Goal: Information Seeking & Learning: Compare options

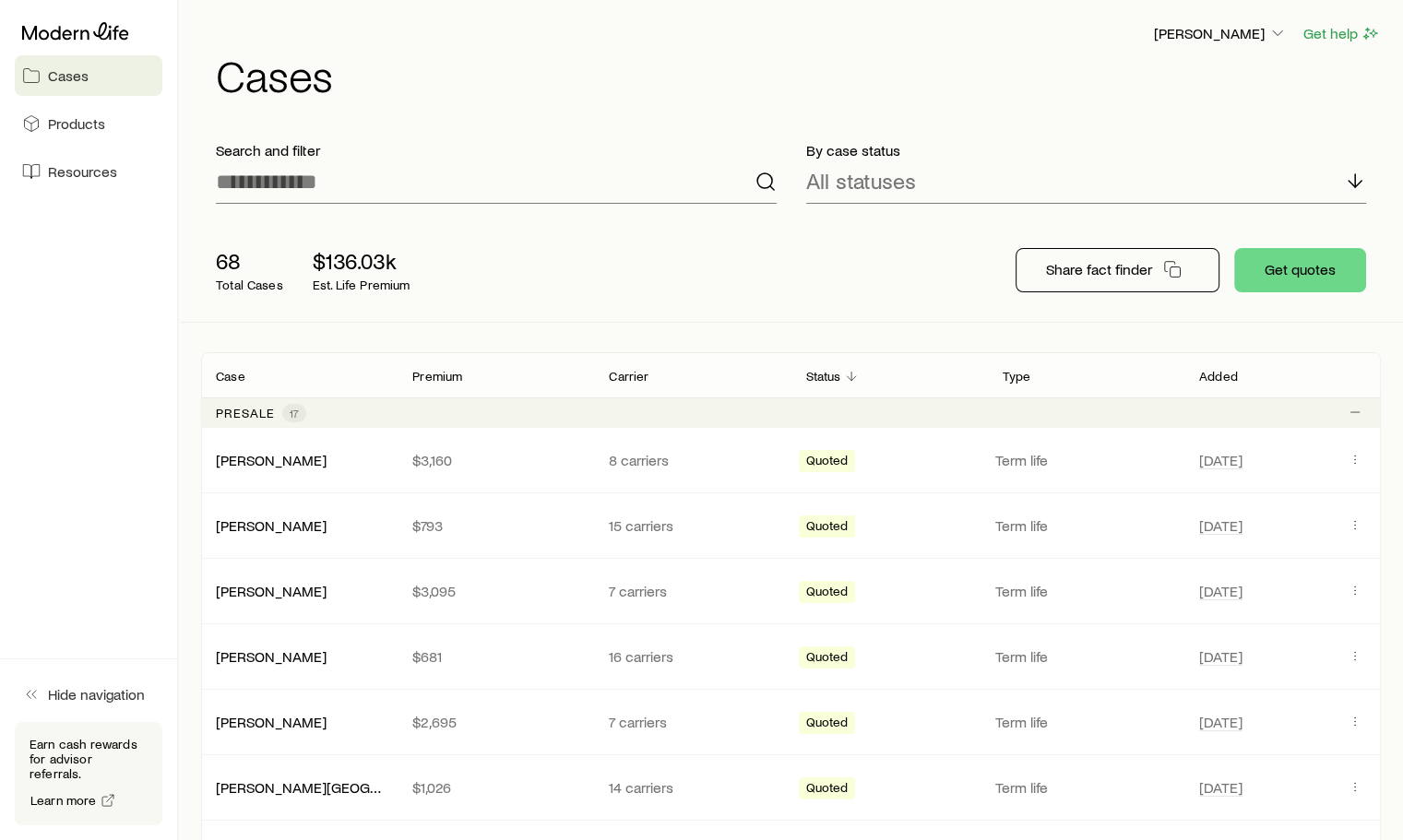
click at [262, 652] on link "[PERSON_NAME]" at bounding box center [271, 656] width 111 height 18
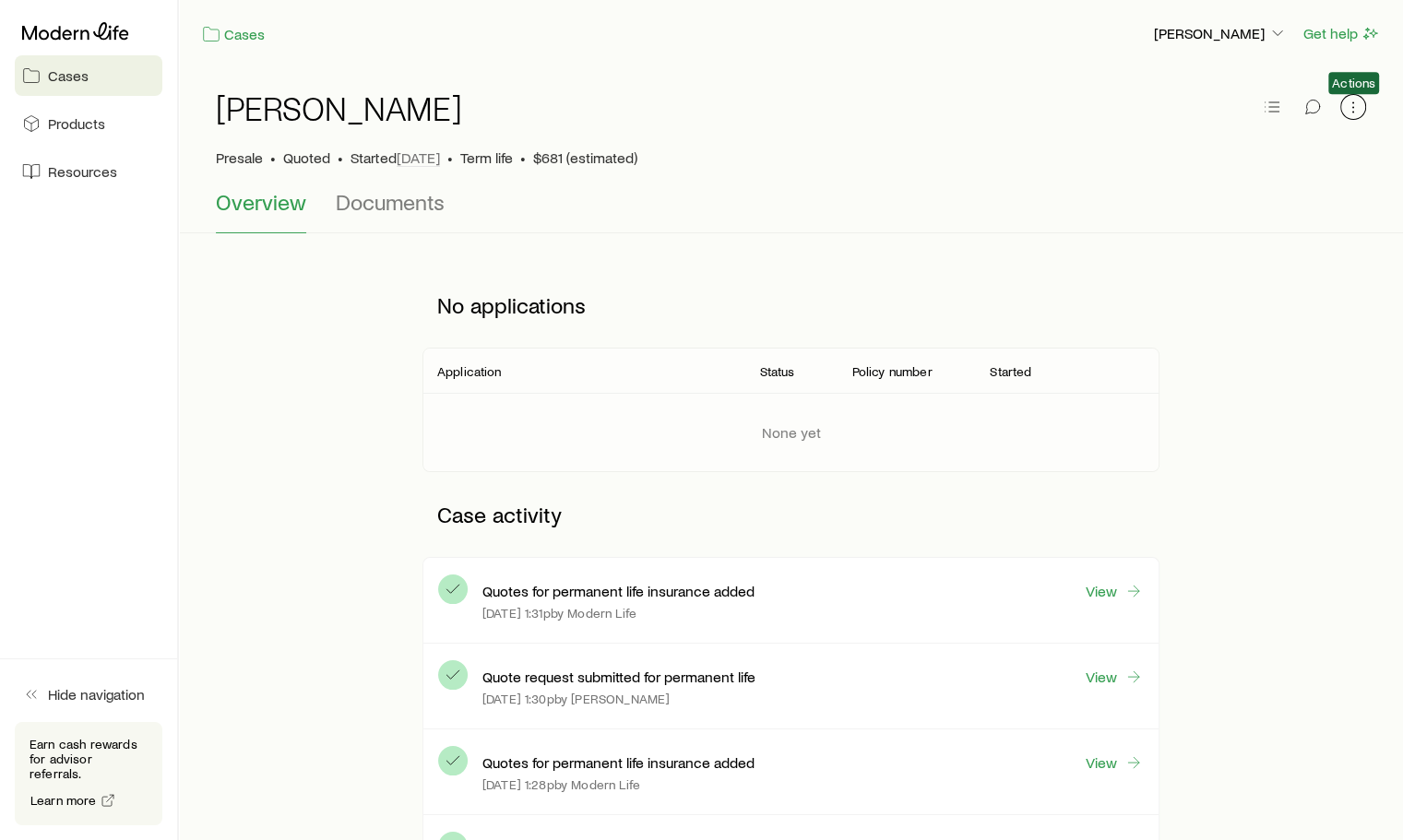
click at [1358, 102] on icon "button" at bounding box center [1354, 107] width 19 height 19
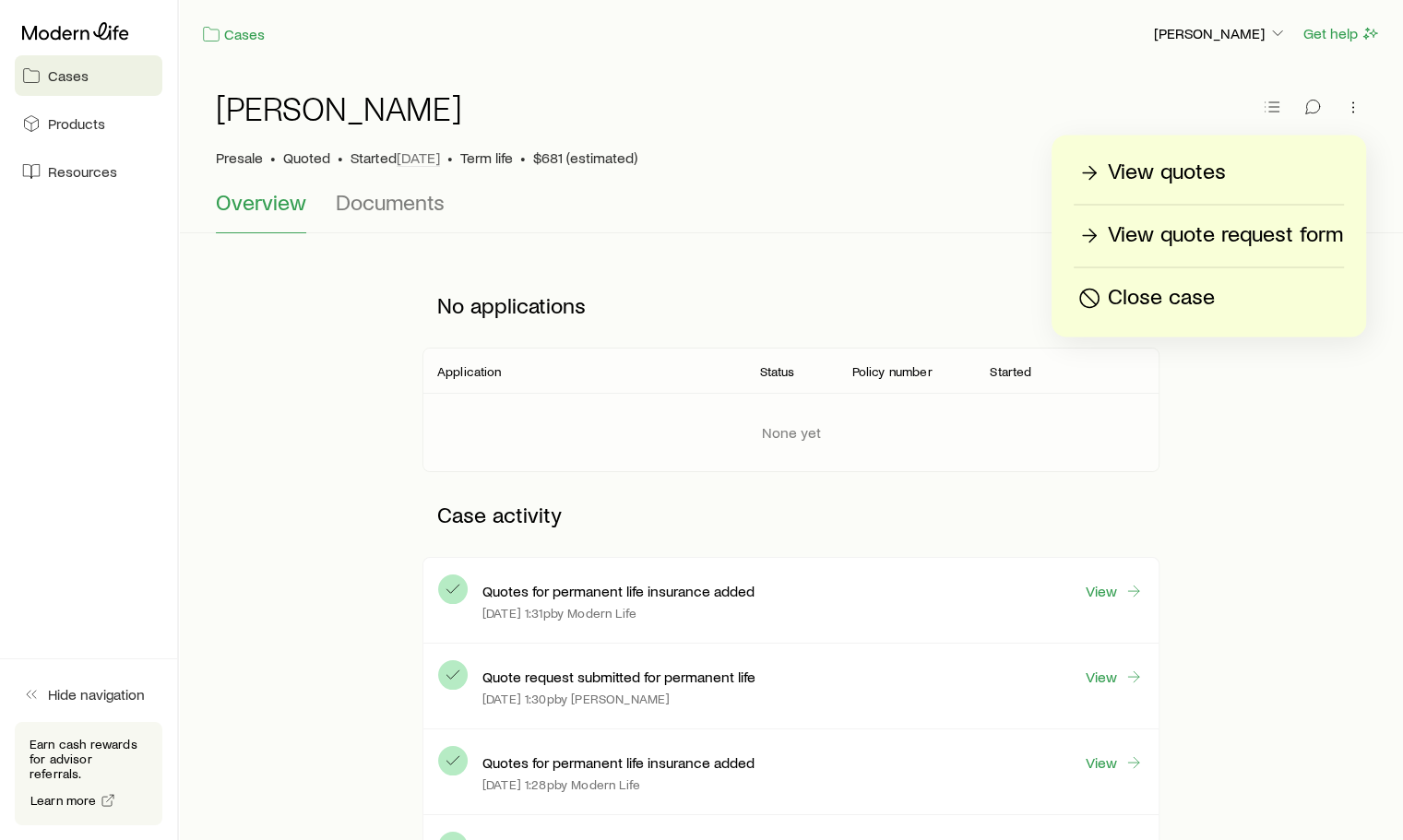
click at [1199, 160] on p "View quotes" at bounding box center [1167, 173] width 118 height 30
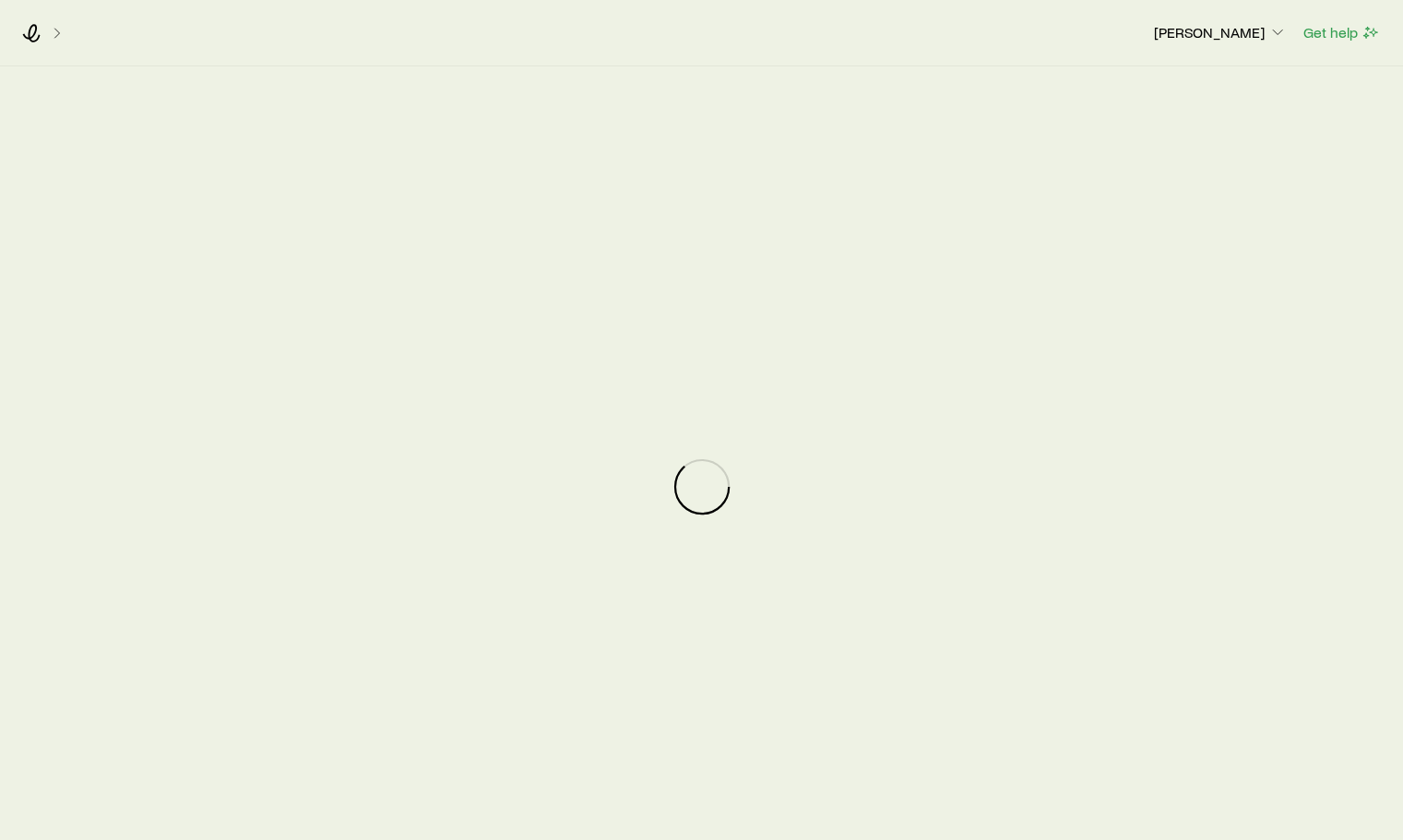
click at [1199, 160] on div at bounding box center [701, 486] width 1403 height 840
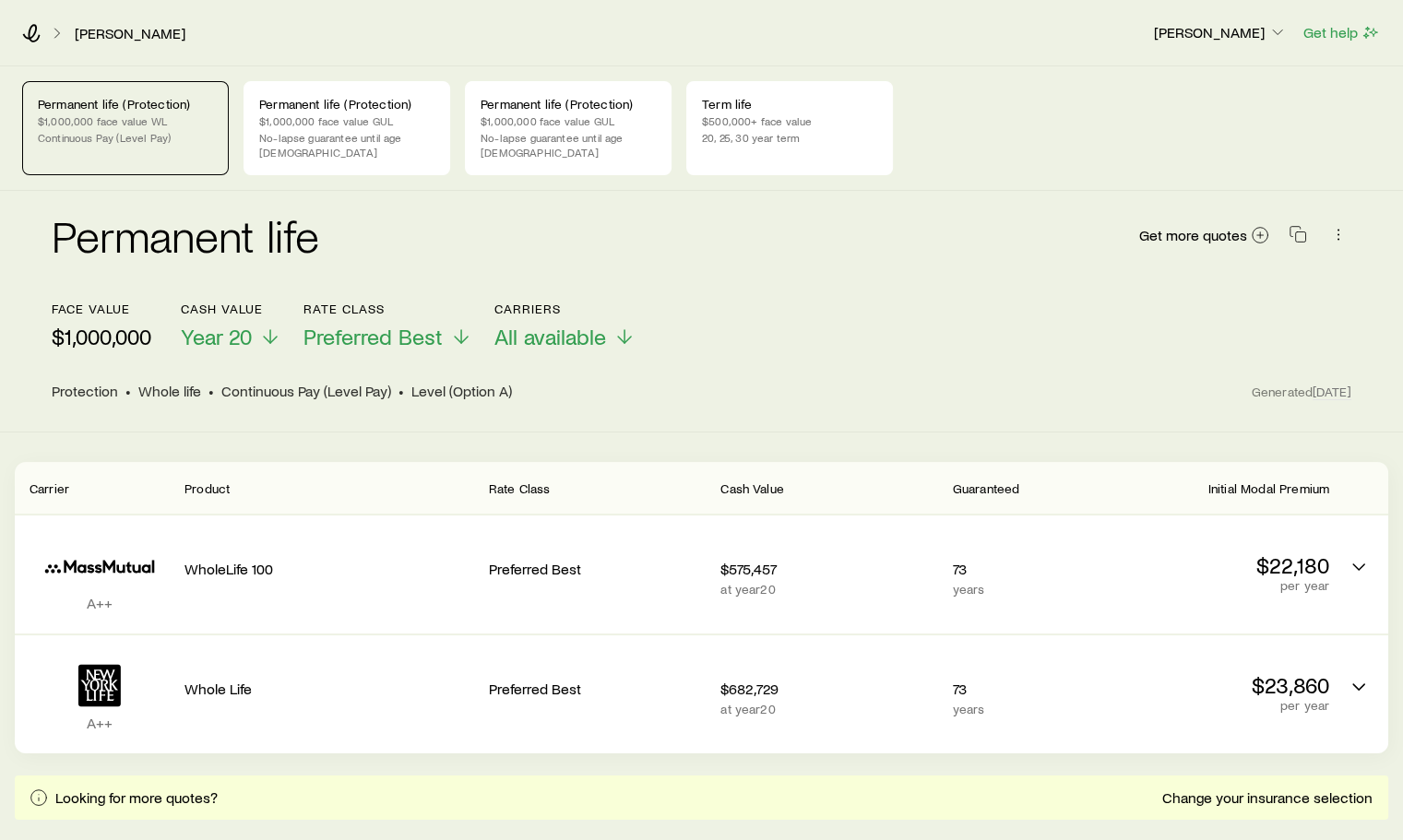
click at [547, 142] on p "No-lapse guarantee until age [DEMOGRAPHIC_DATA]" at bounding box center [568, 145] width 176 height 30
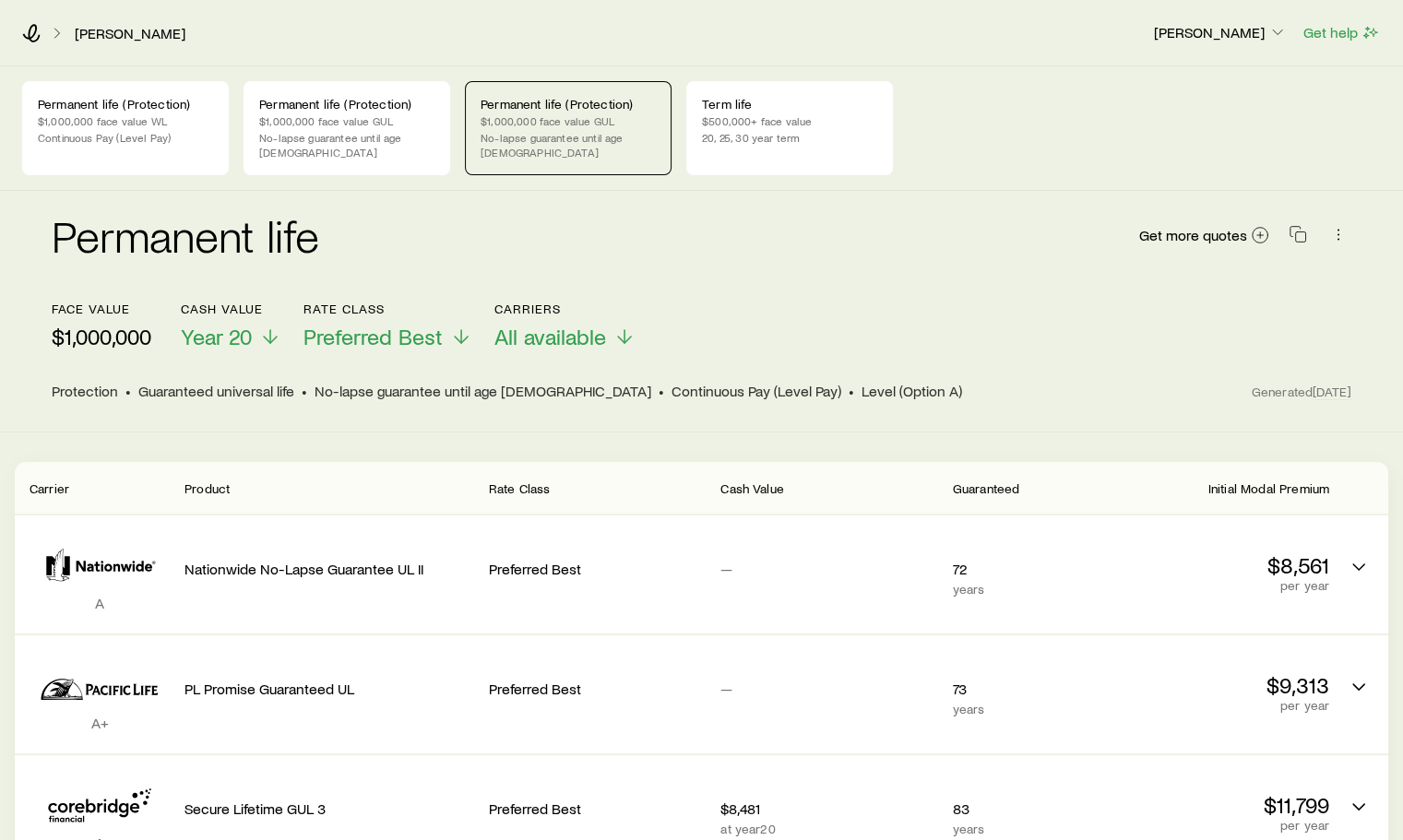
click at [358, 121] on p "$1,000,000 face value GUL" at bounding box center [347, 121] width 176 height 15
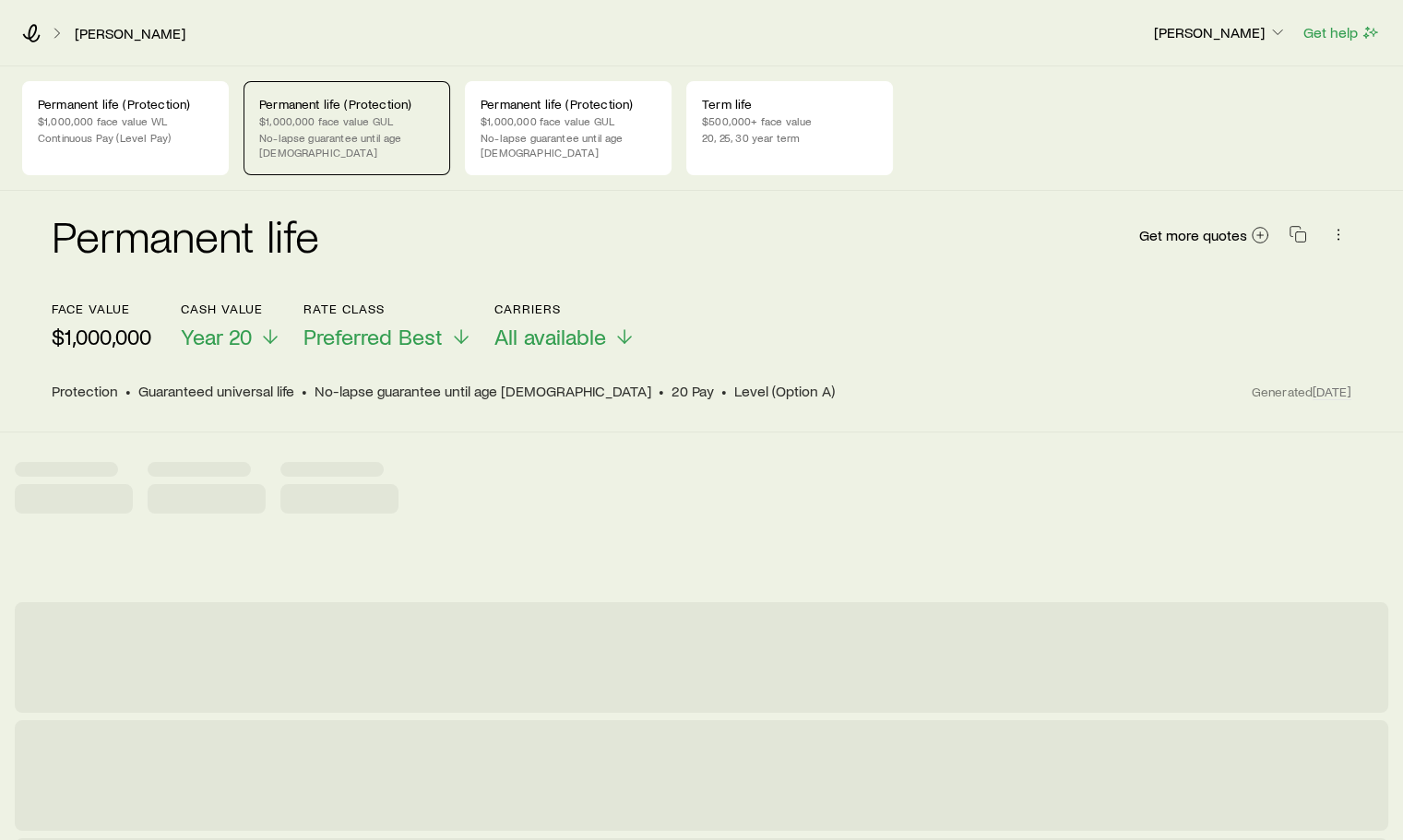
click at [364, 137] on p "No-lapse guarantee until age [DEMOGRAPHIC_DATA]" at bounding box center [347, 145] width 176 height 30
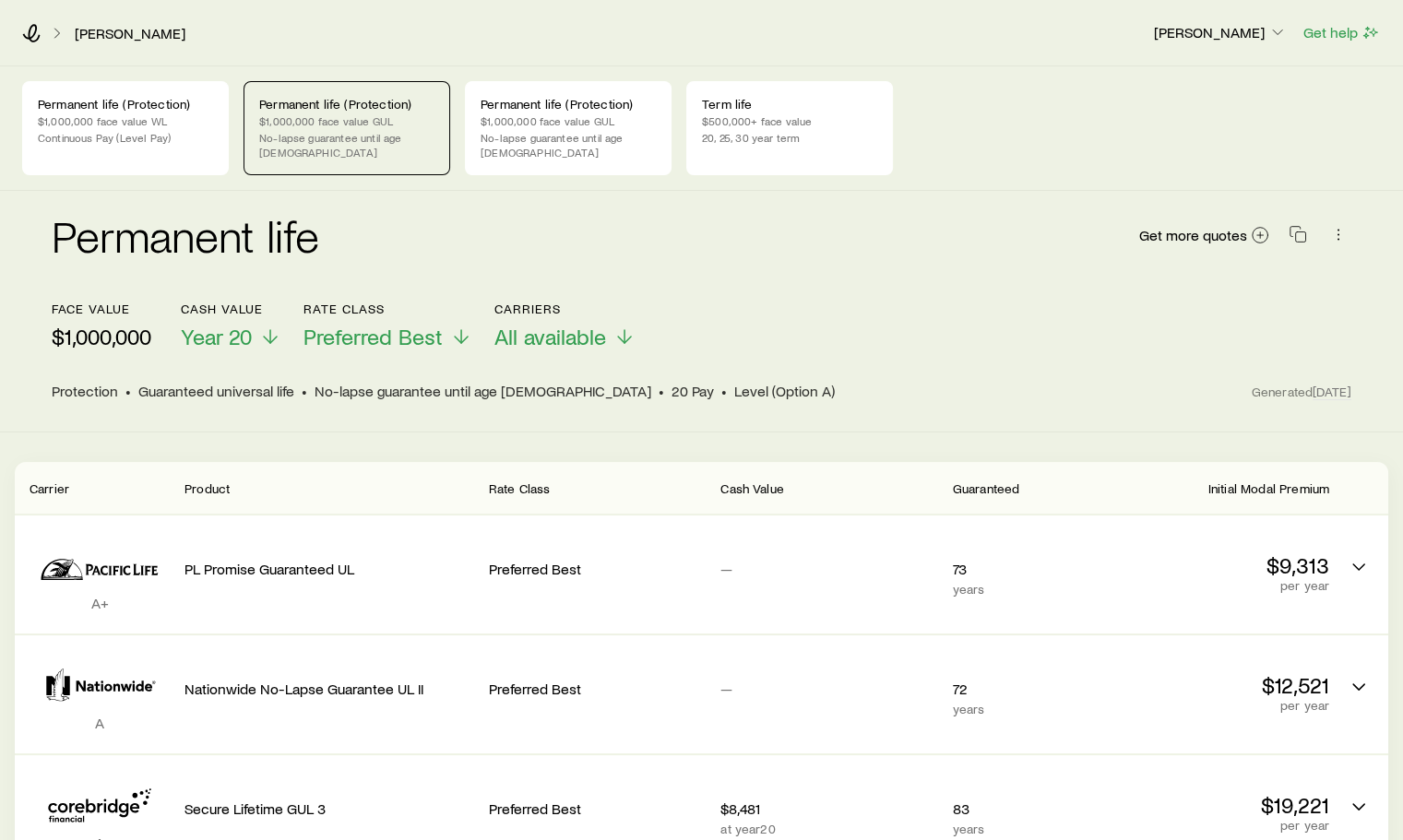
click at [364, 137] on p "No-lapse guarantee until age [DEMOGRAPHIC_DATA]" at bounding box center [347, 145] width 176 height 30
click at [588, 140] on p "No-lapse guarantee until age [DEMOGRAPHIC_DATA]" at bounding box center [568, 145] width 176 height 30
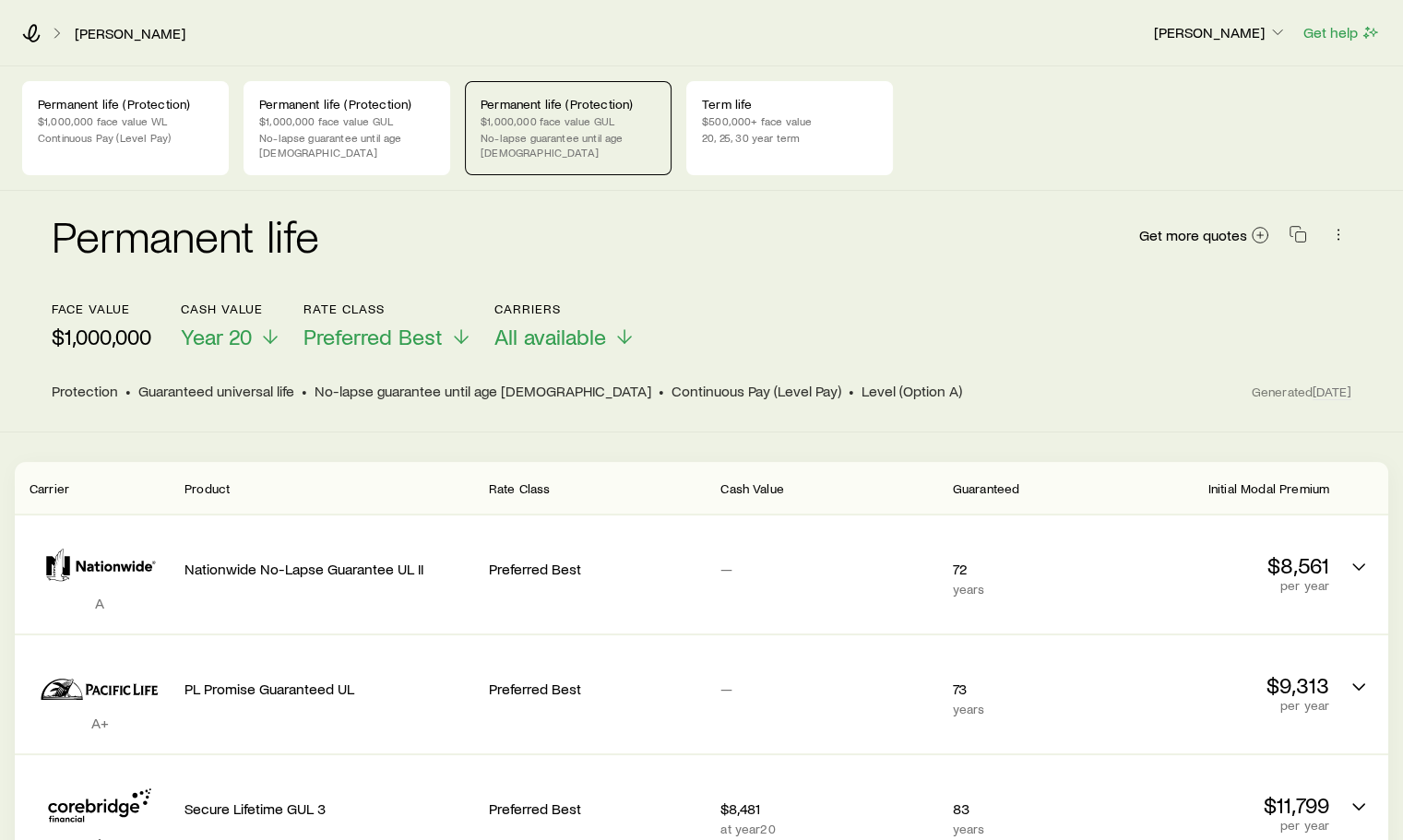
click at [803, 122] on p "$500,000+ face value" at bounding box center [789, 121] width 176 height 15
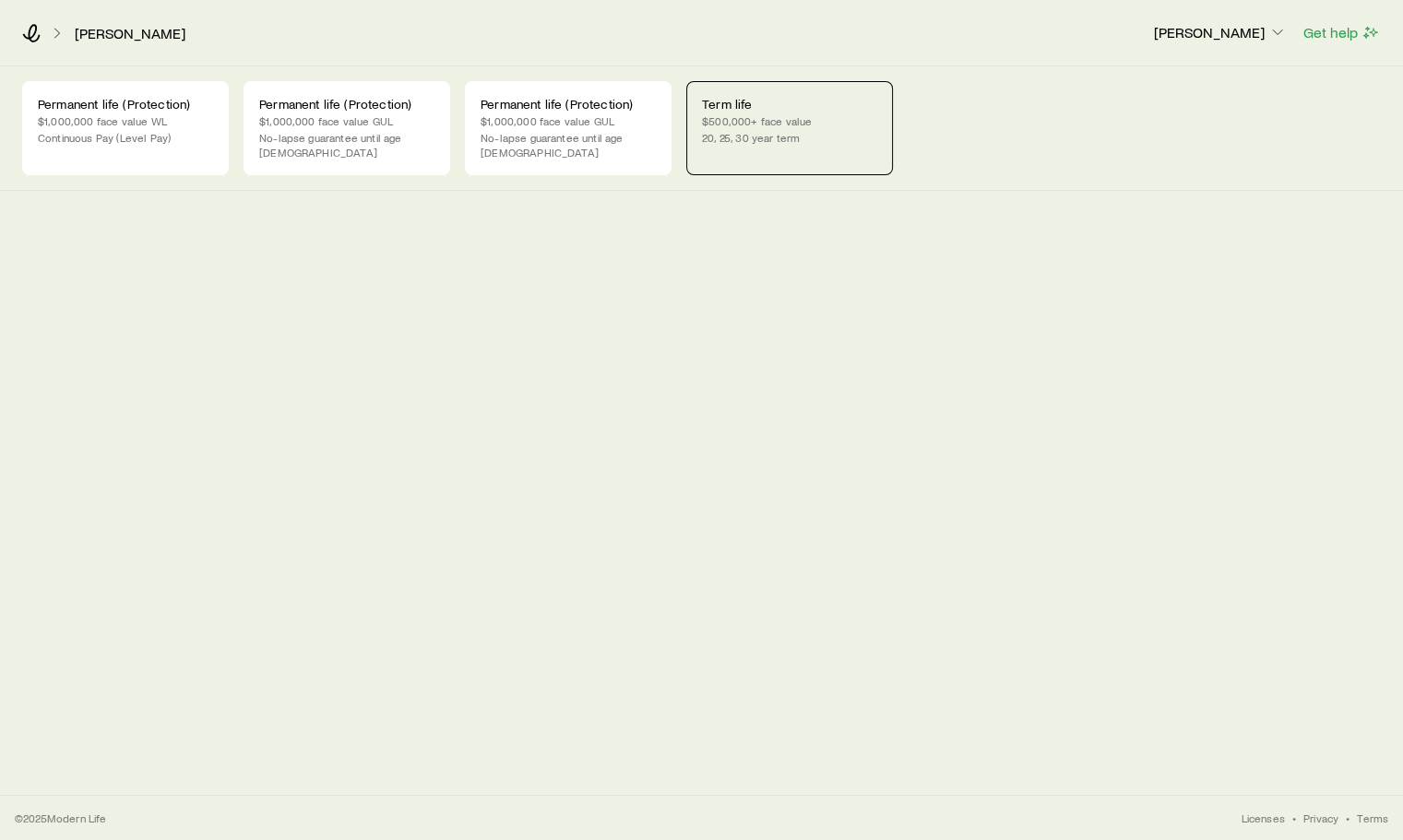
click at [803, 122] on p "$500,000+ face value" at bounding box center [789, 121] width 176 height 15
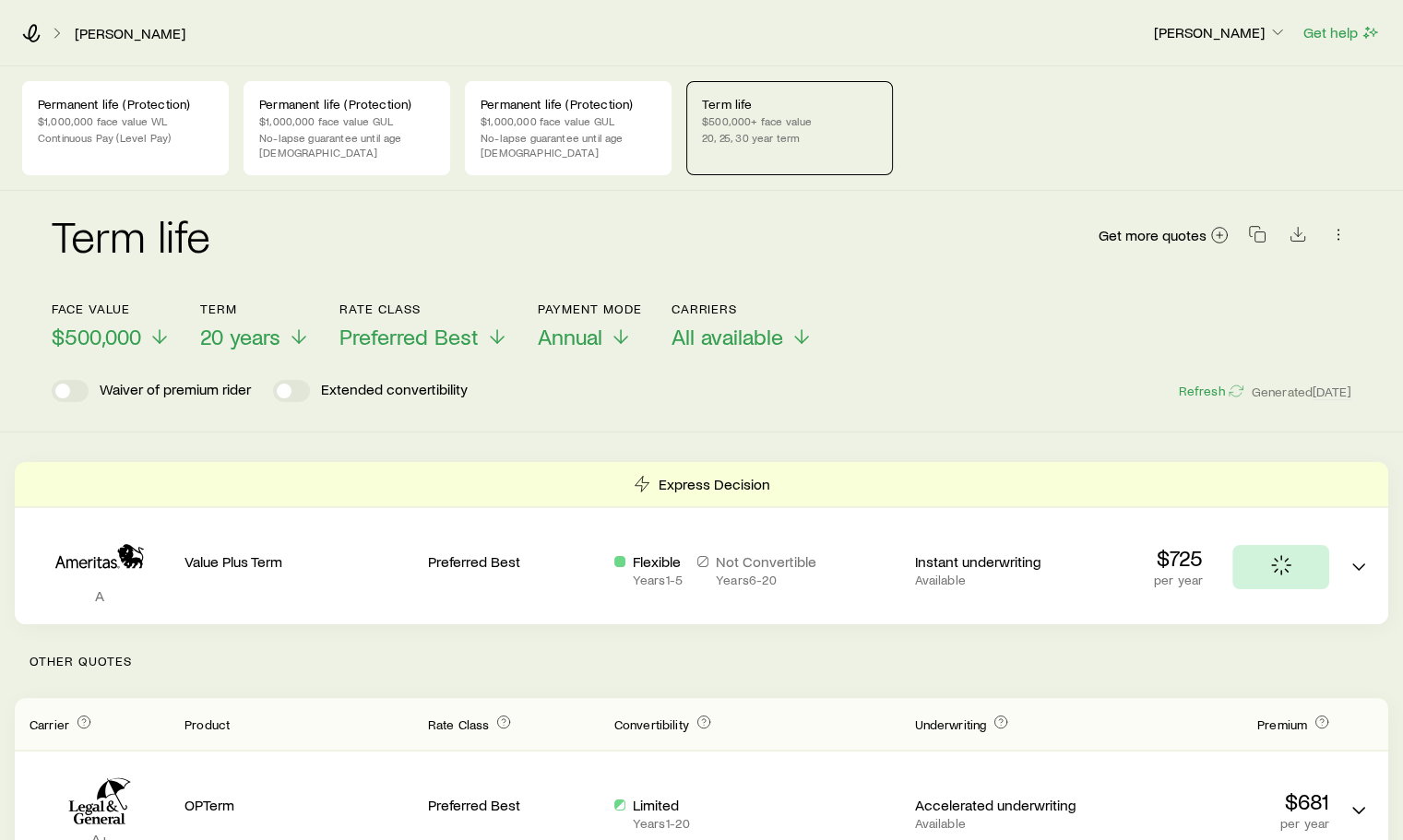
click at [113, 125] on p "$1,000,000 face value WL" at bounding box center [126, 121] width 176 height 15
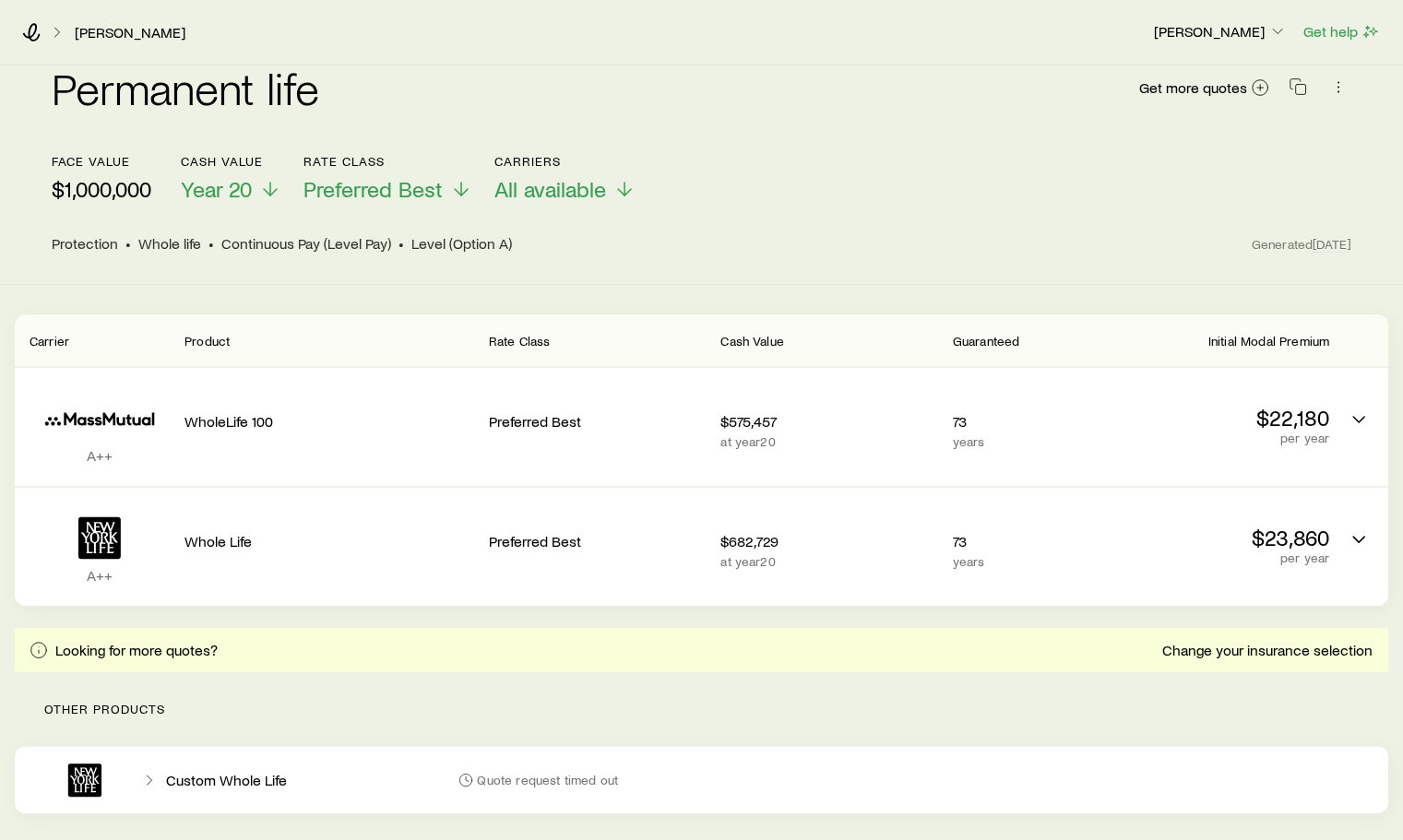
scroll to position [208, 0]
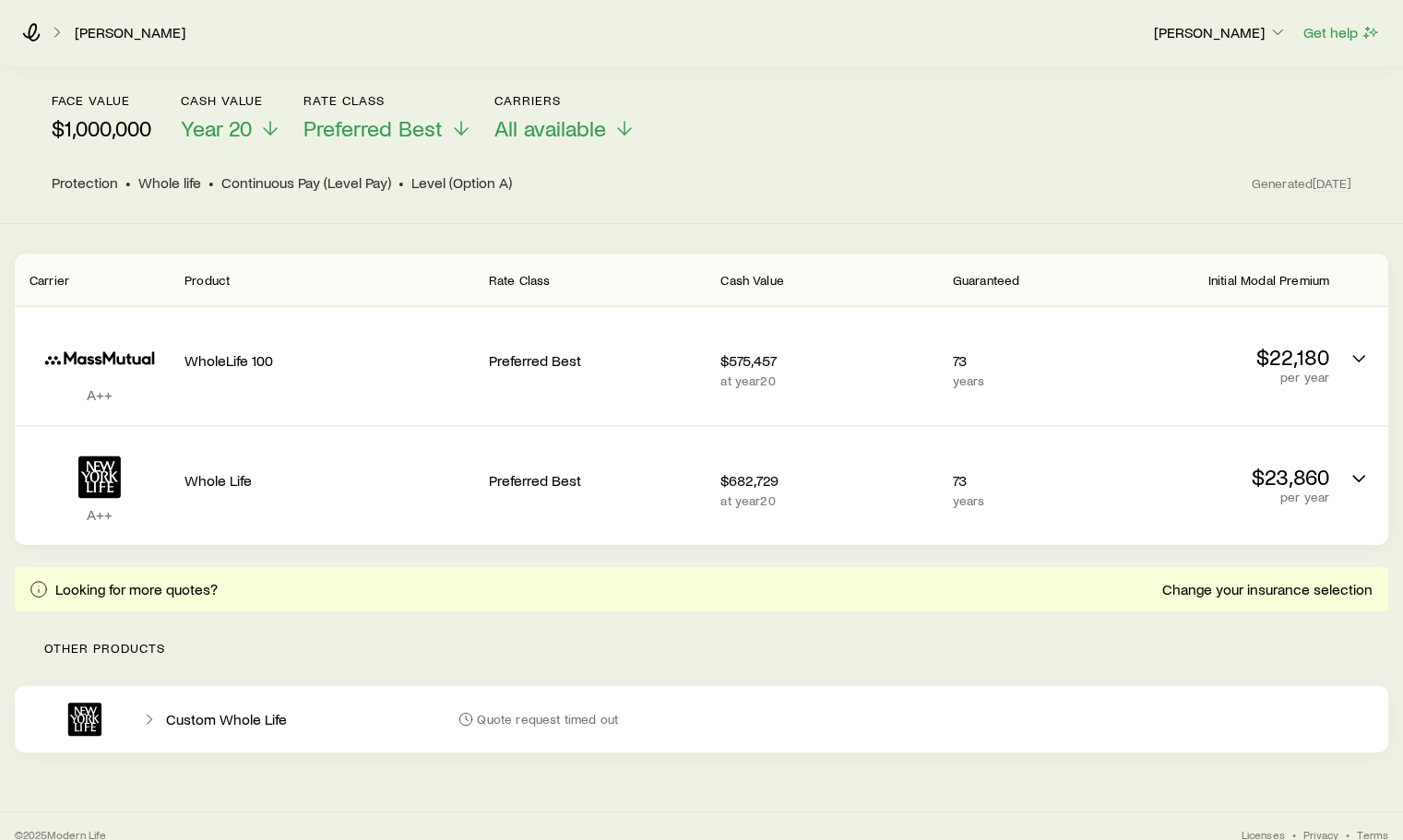
click at [208, 710] on p "Custom Whole Life" at bounding box center [227, 719] width 121 height 19
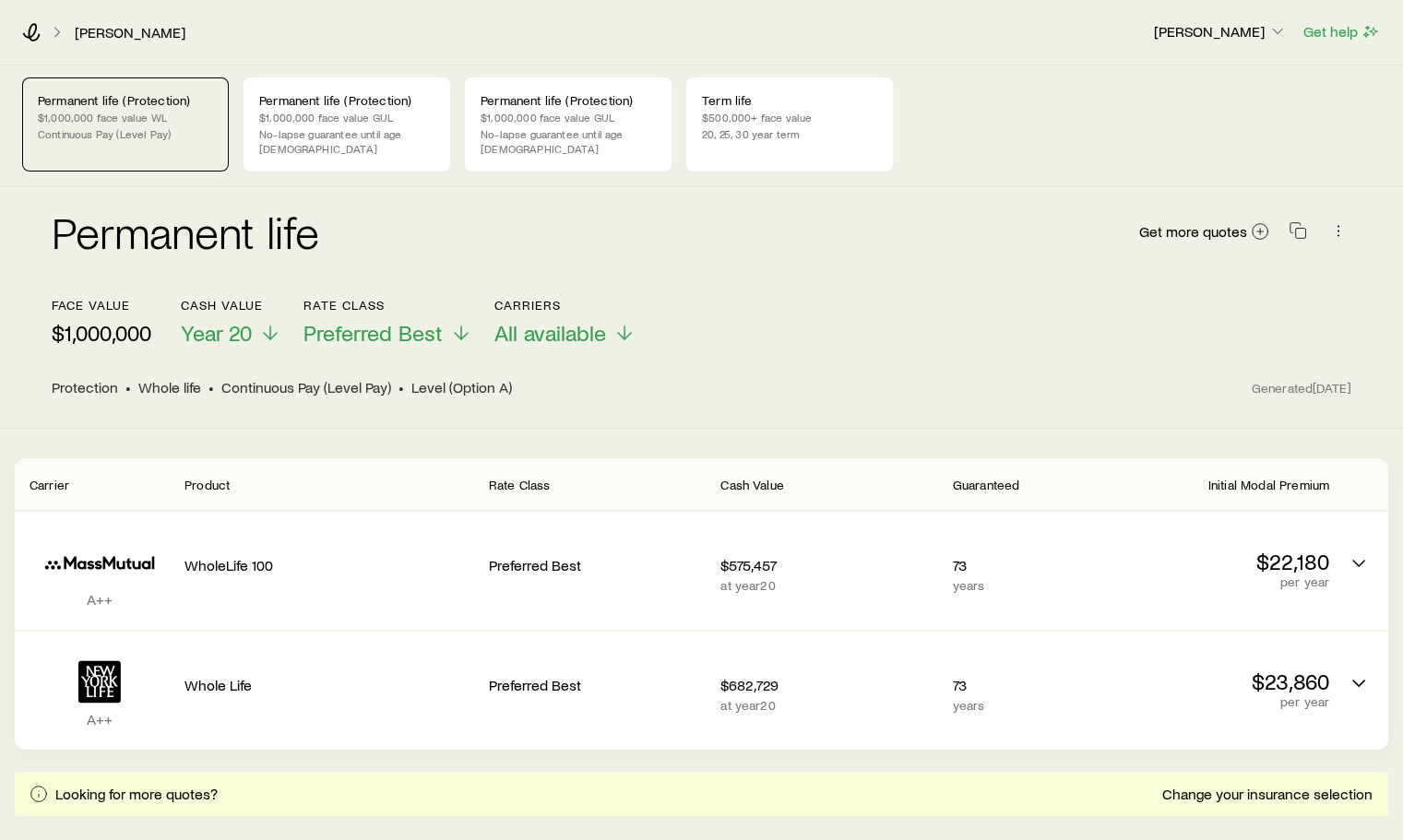
scroll to position [0, 0]
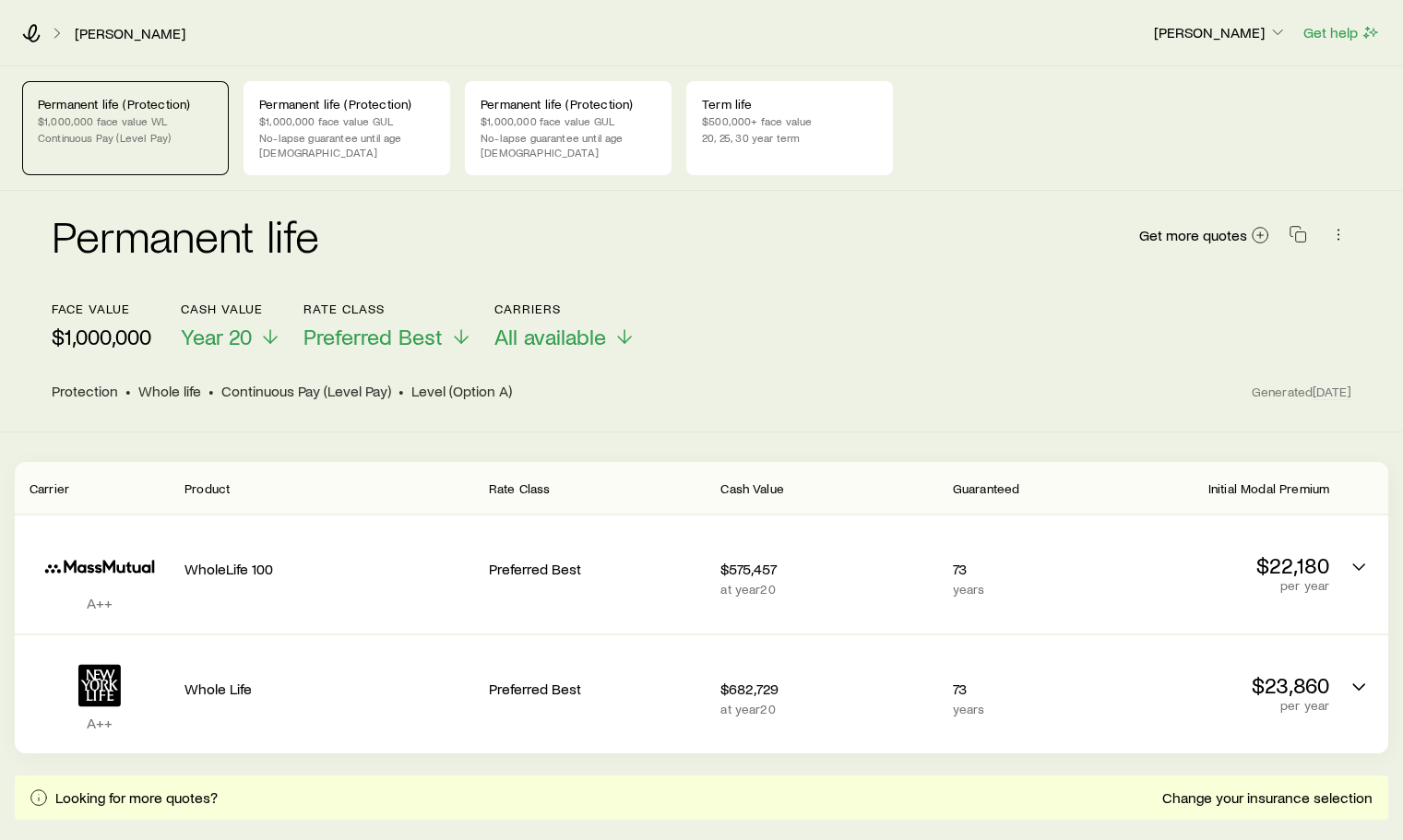
click at [345, 113] on p "$1,000,000 face value GUL" at bounding box center [347, 121] width 176 height 15
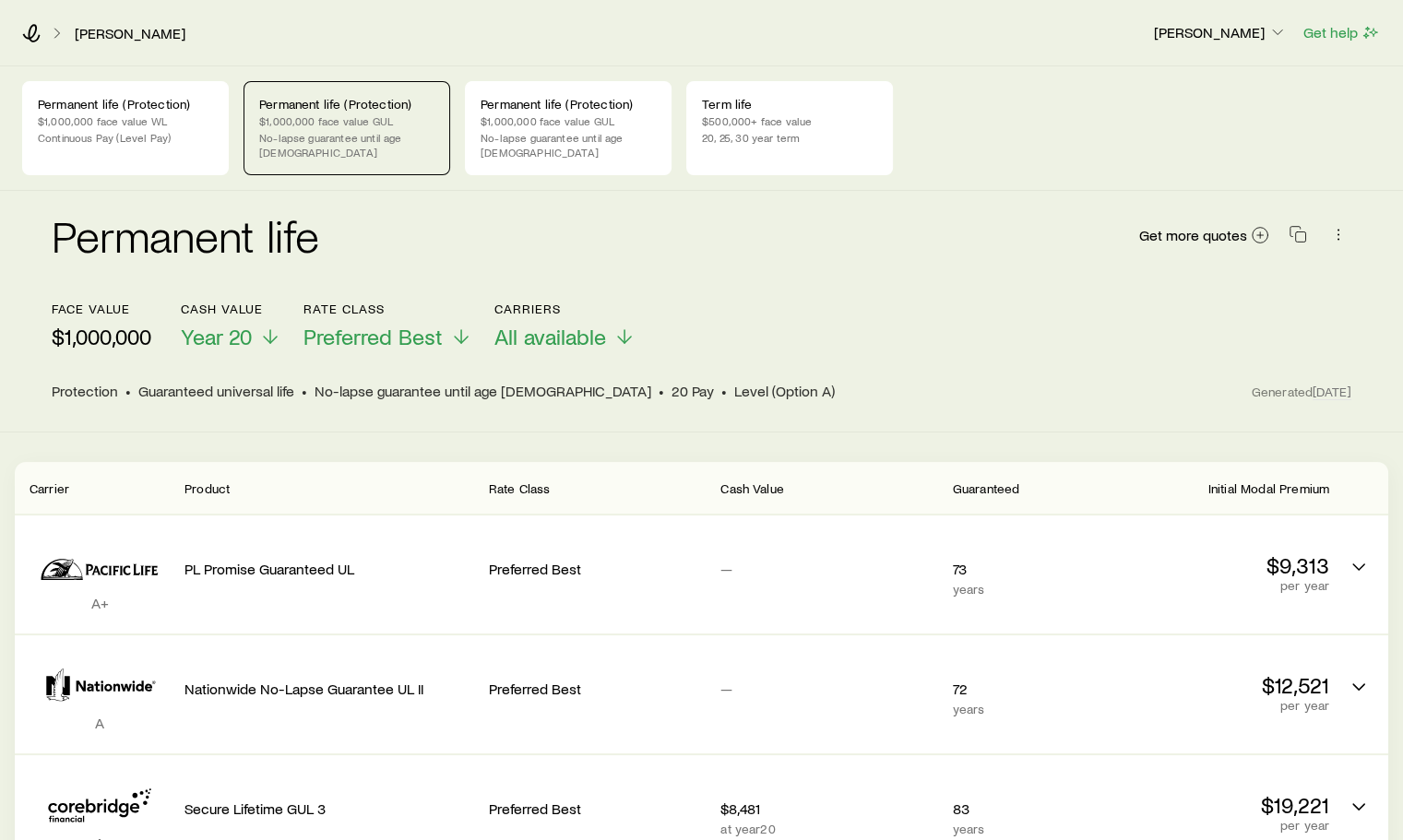
click at [529, 112] on div "Permanent life (Protection) $1,000,000 face value GUL No-lapse guarantee until …" at bounding box center [568, 127] width 206 height 94
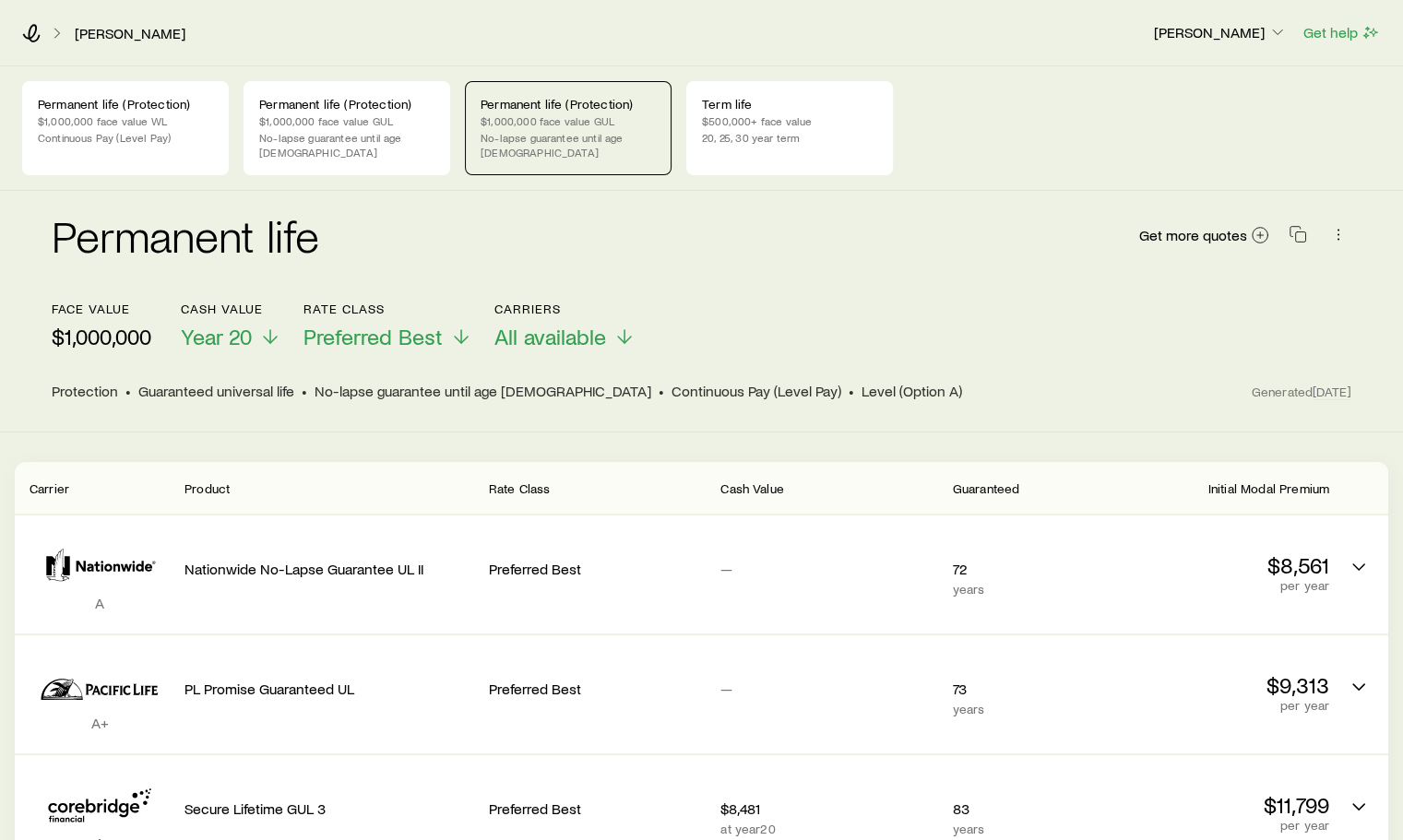
click at [719, 111] on p "Term life" at bounding box center [789, 104] width 176 height 15
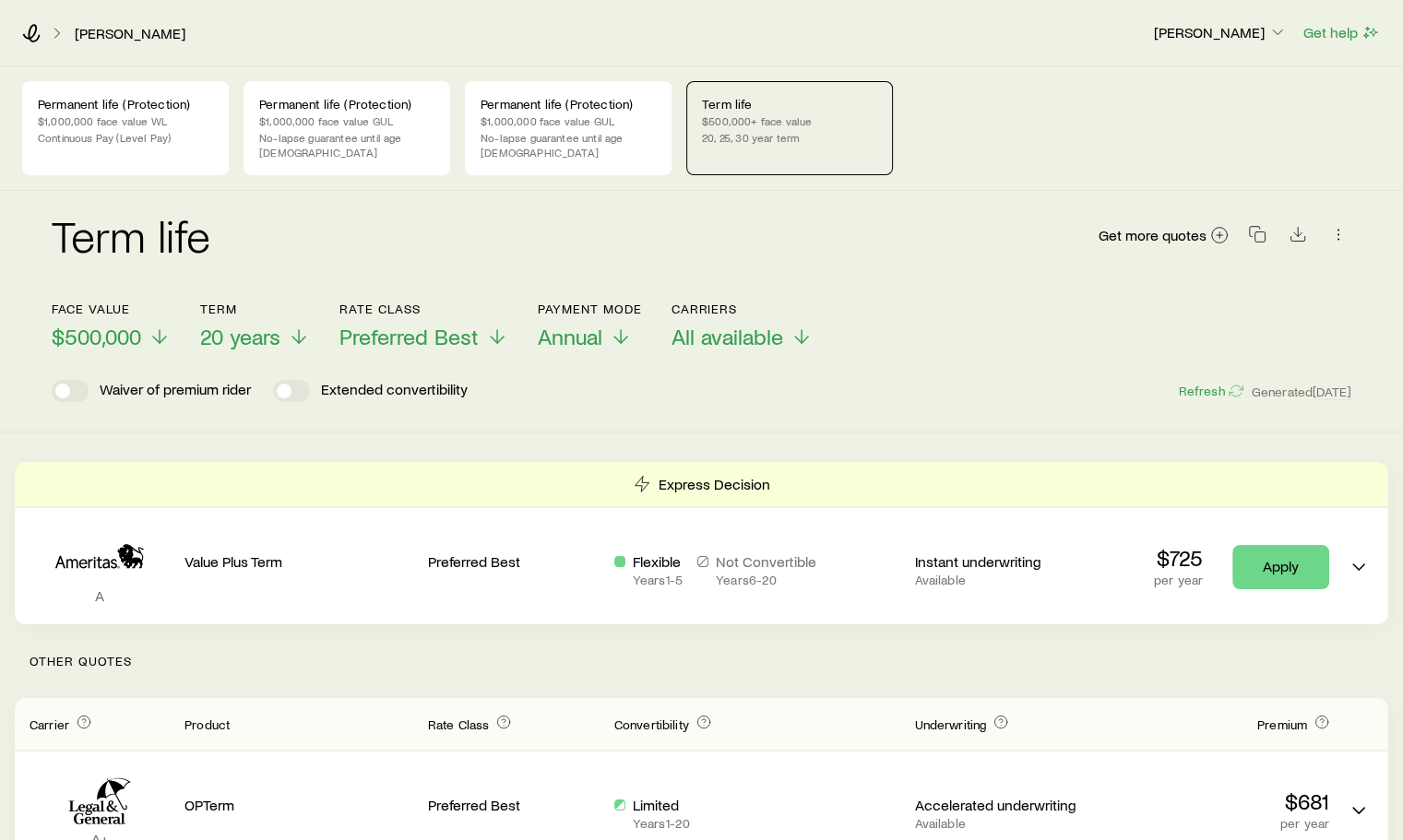
click at [163, 325] on icon at bounding box center [160, 336] width 22 height 22
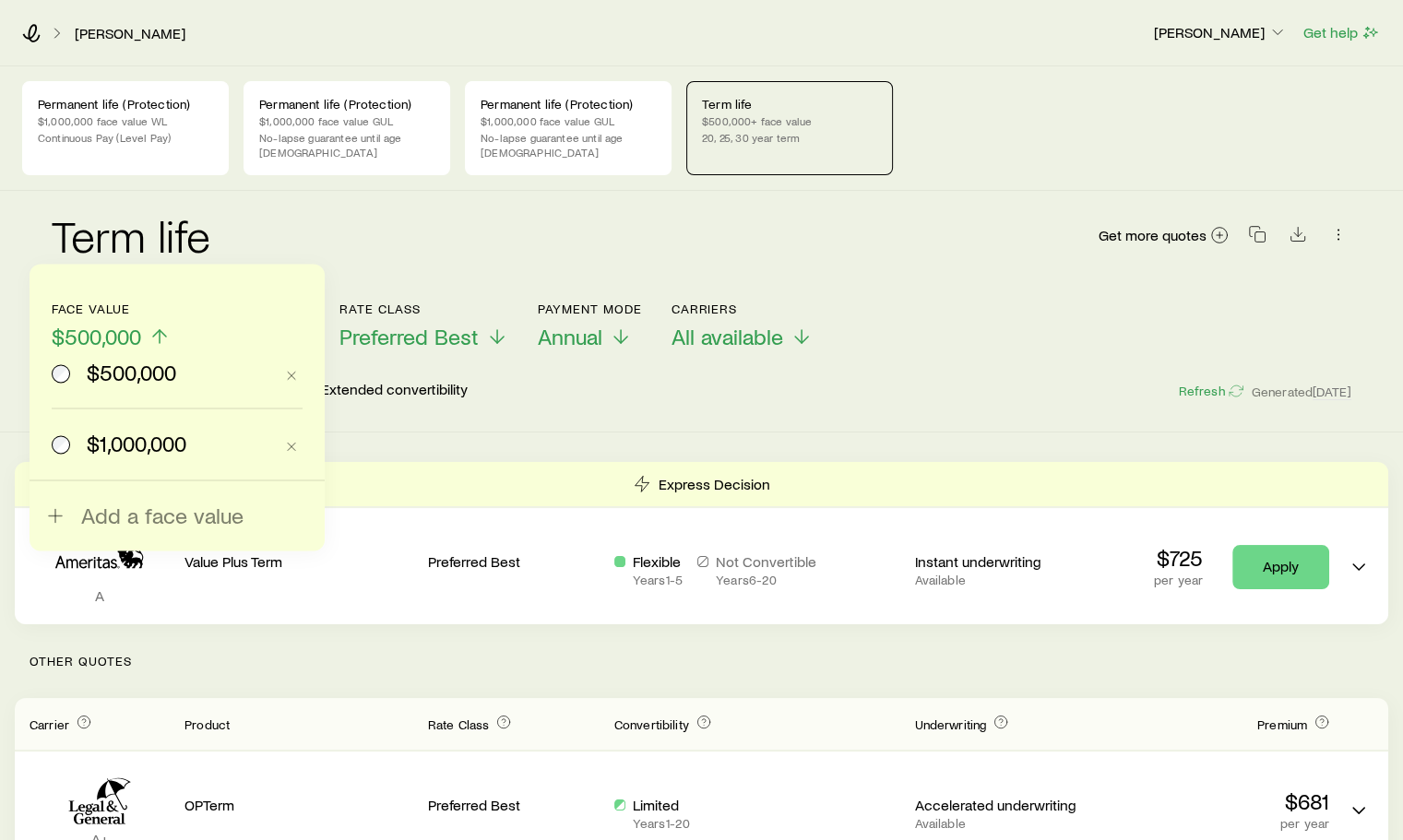
click at [354, 236] on div "Term life Get more quotes" at bounding box center [702, 245] width 1300 height 66
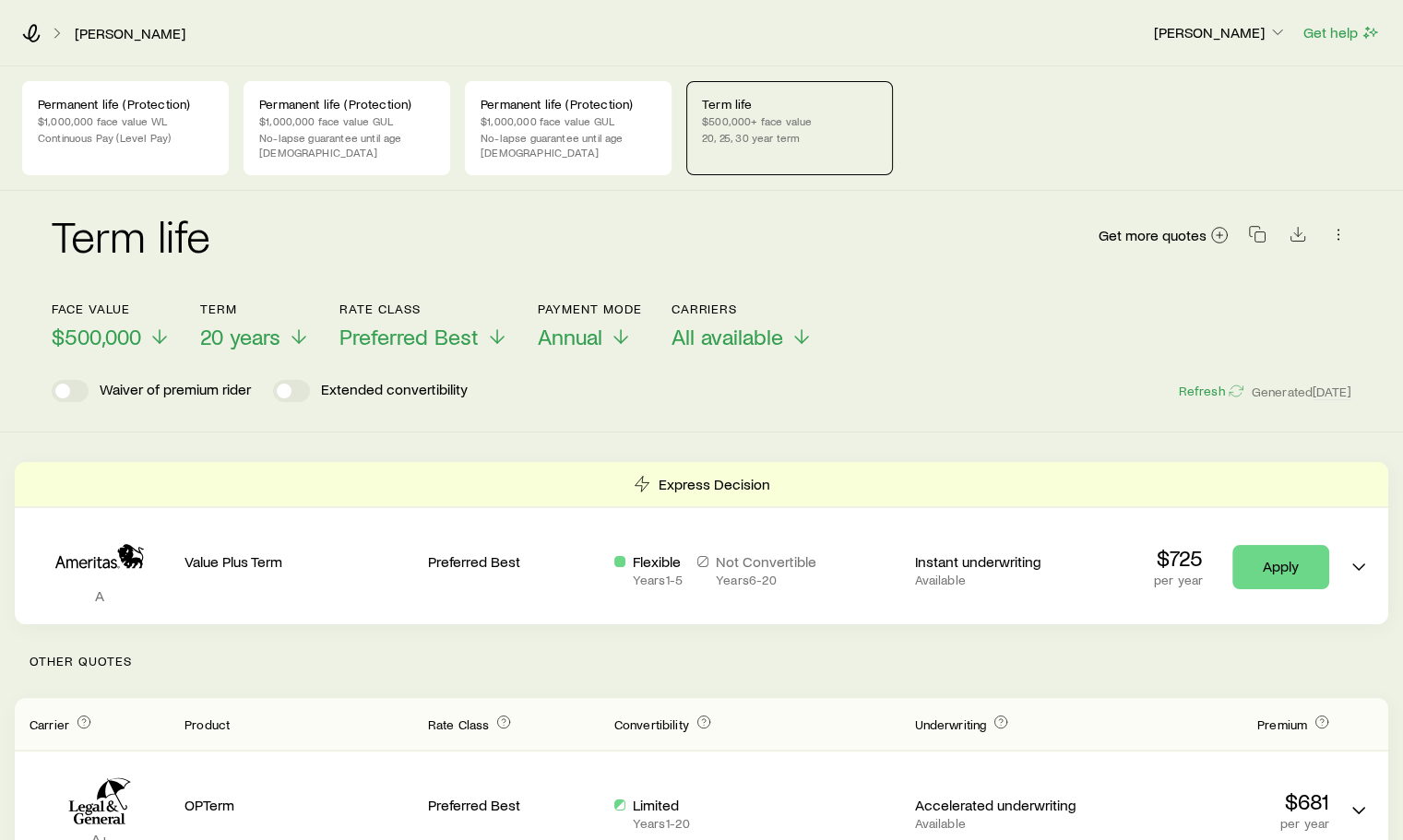
click at [354, 236] on div "Term life Get more quotes" at bounding box center [702, 245] width 1300 height 66
click at [155, 325] on icon at bounding box center [160, 336] width 22 height 22
click at [299, 325] on icon at bounding box center [310, 336] width 22 height 22
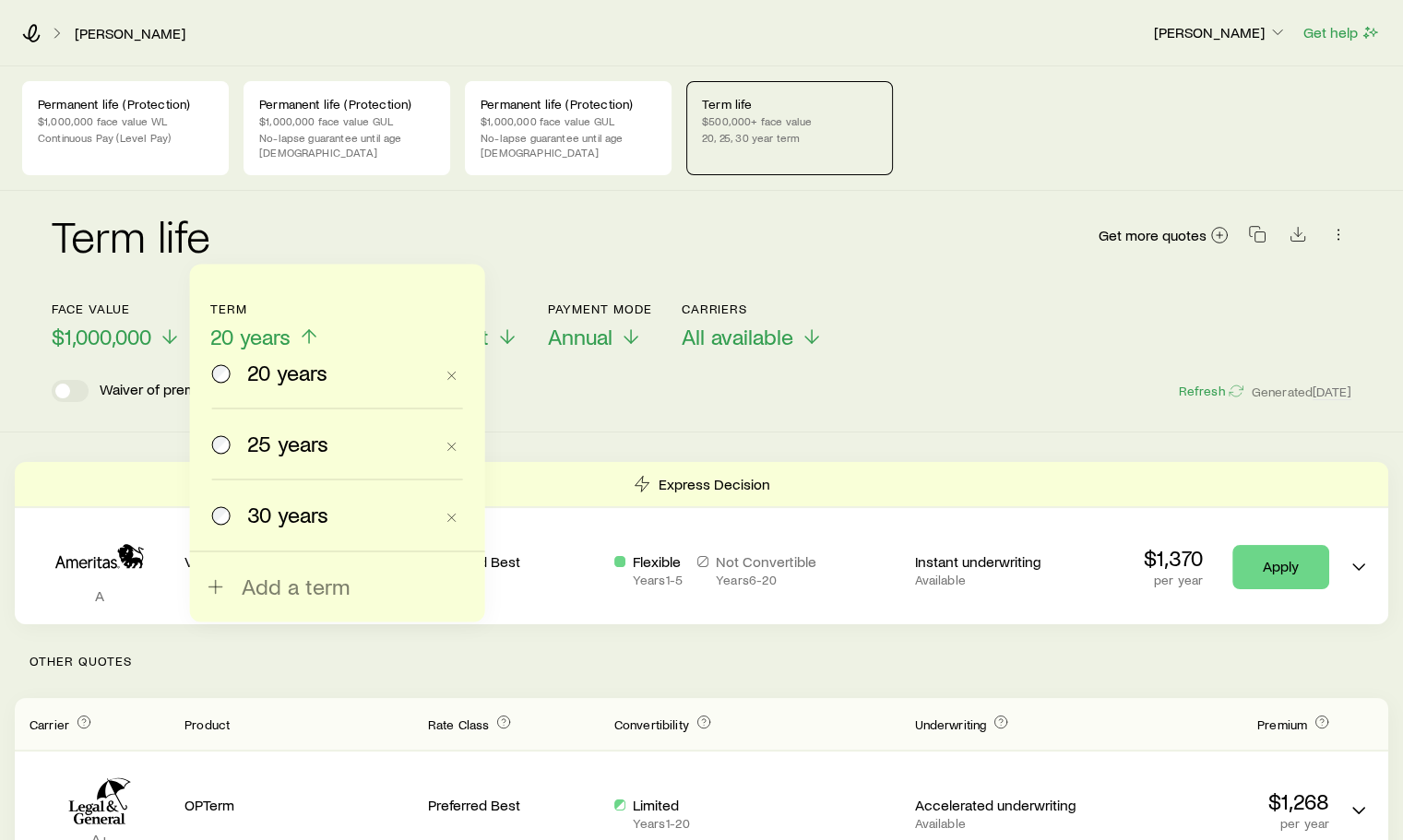
click at [392, 247] on div "Term life Get more quotes" at bounding box center [702, 245] width 1300 height 66
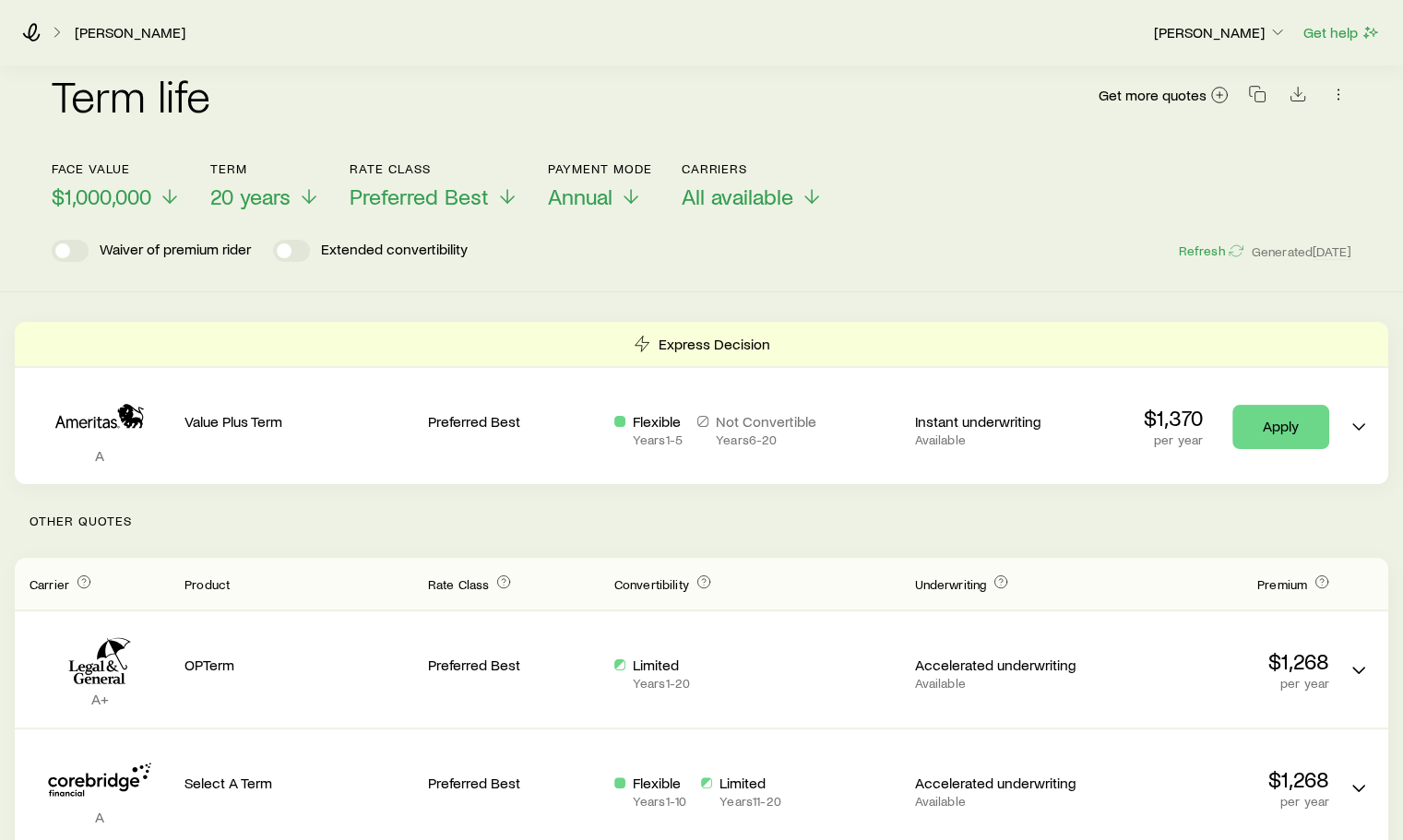
scroll to position [92, 0]
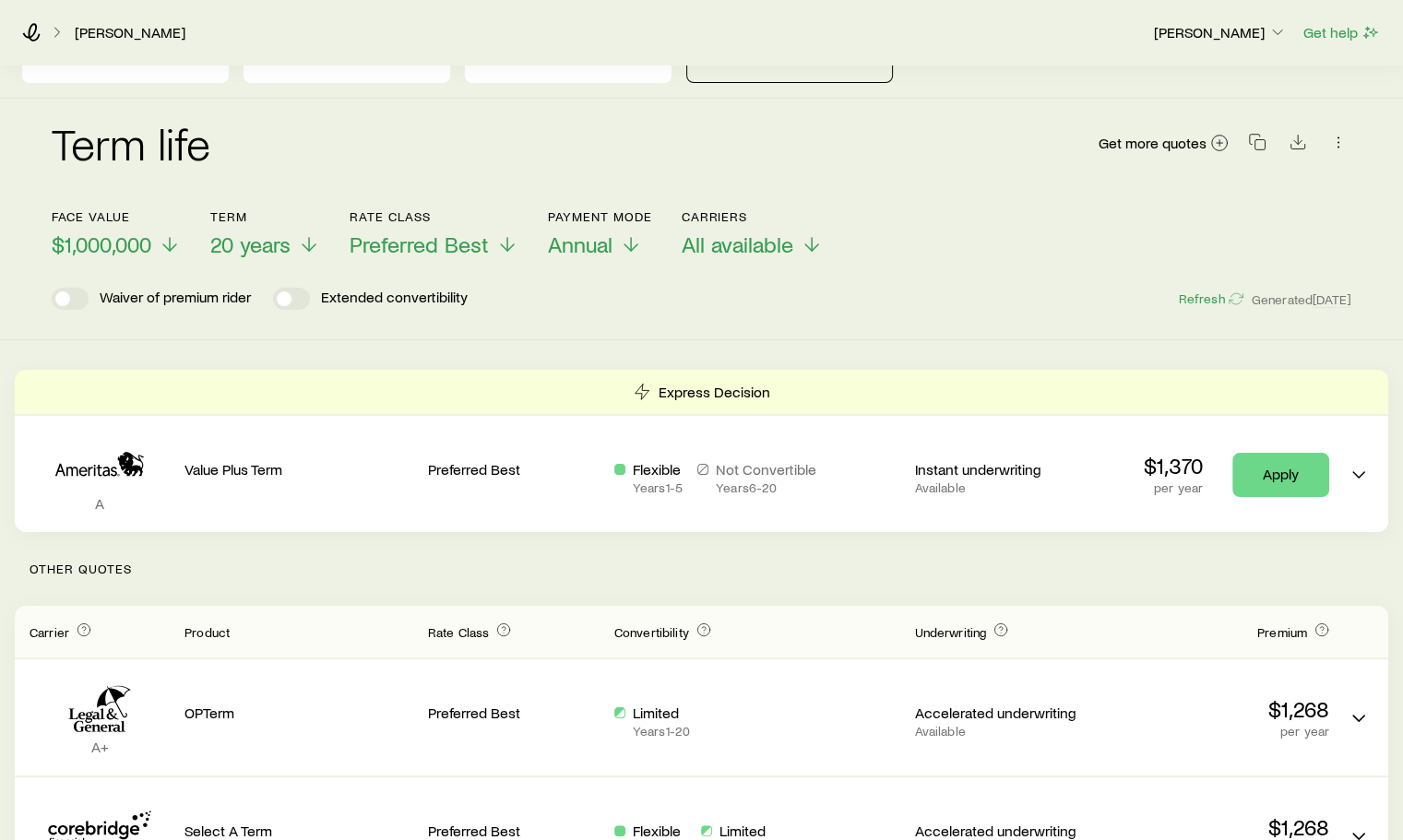
click at [303, 233] on icon at bounding box center [310, 244] width 22 height 22
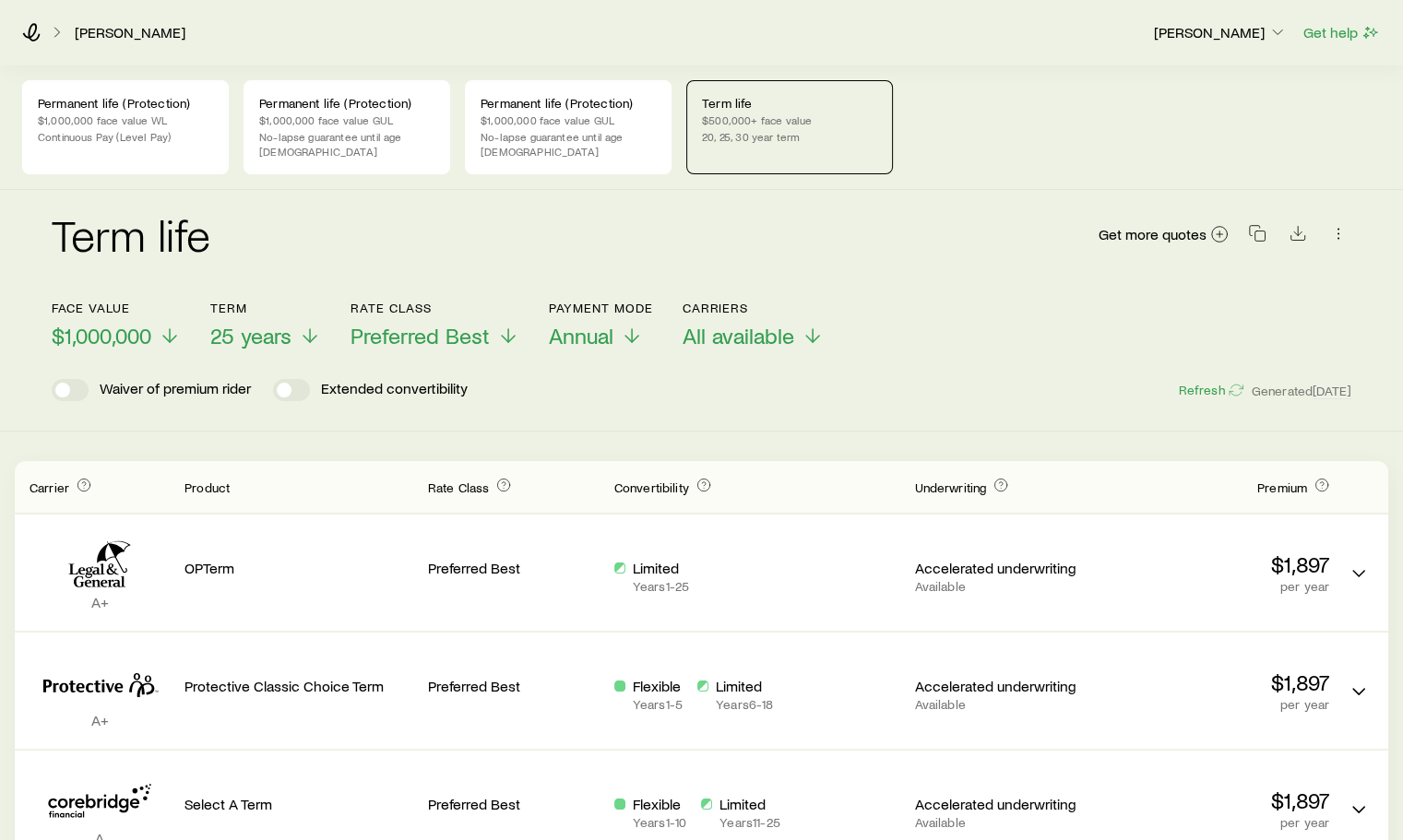
scroll to position [0, 0]
click at [311, 336] on polyline at bounding box center [310, 339] width 13 height 7
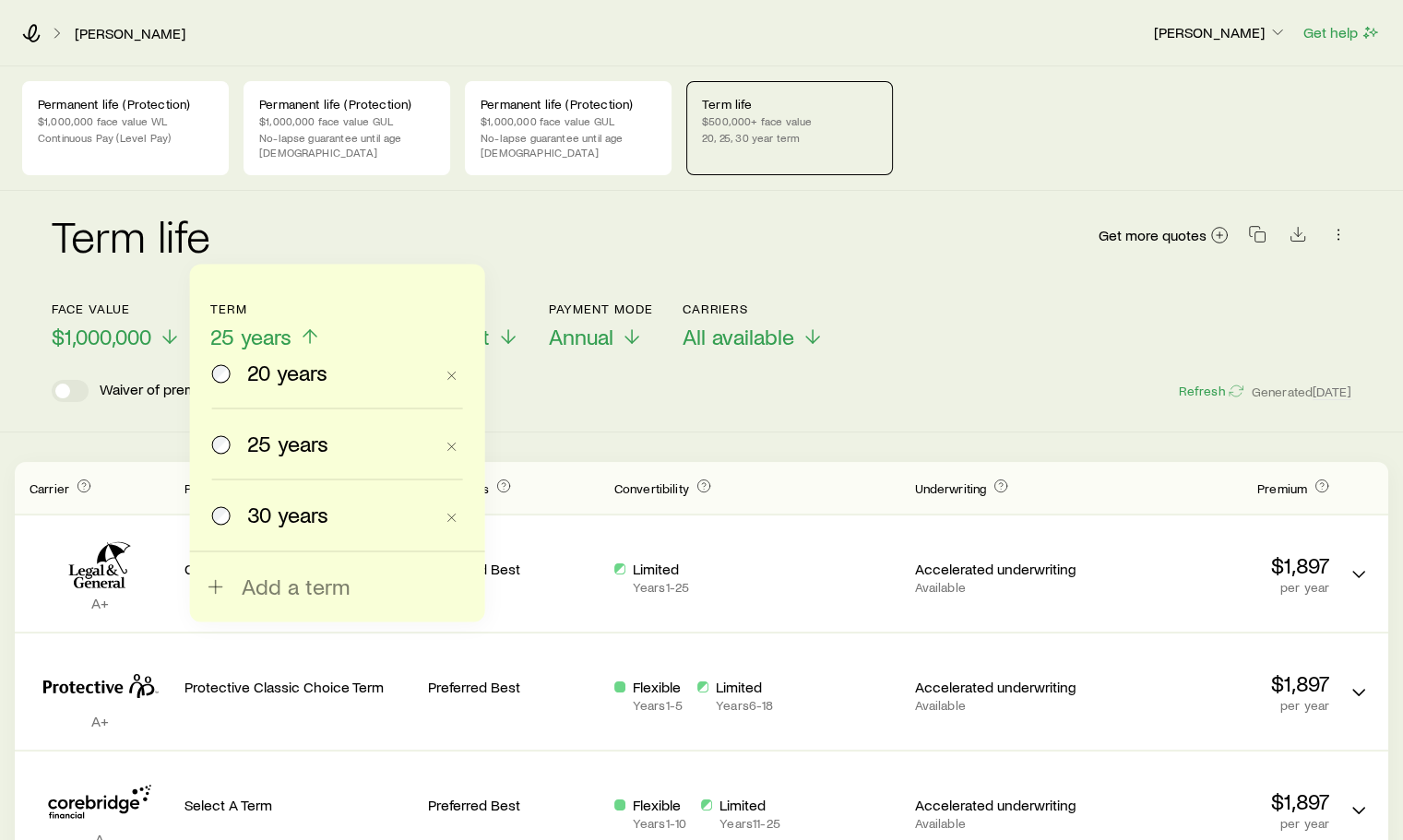
click at [230, 516] on span at bounding box center [222, 515] width 20 height 26
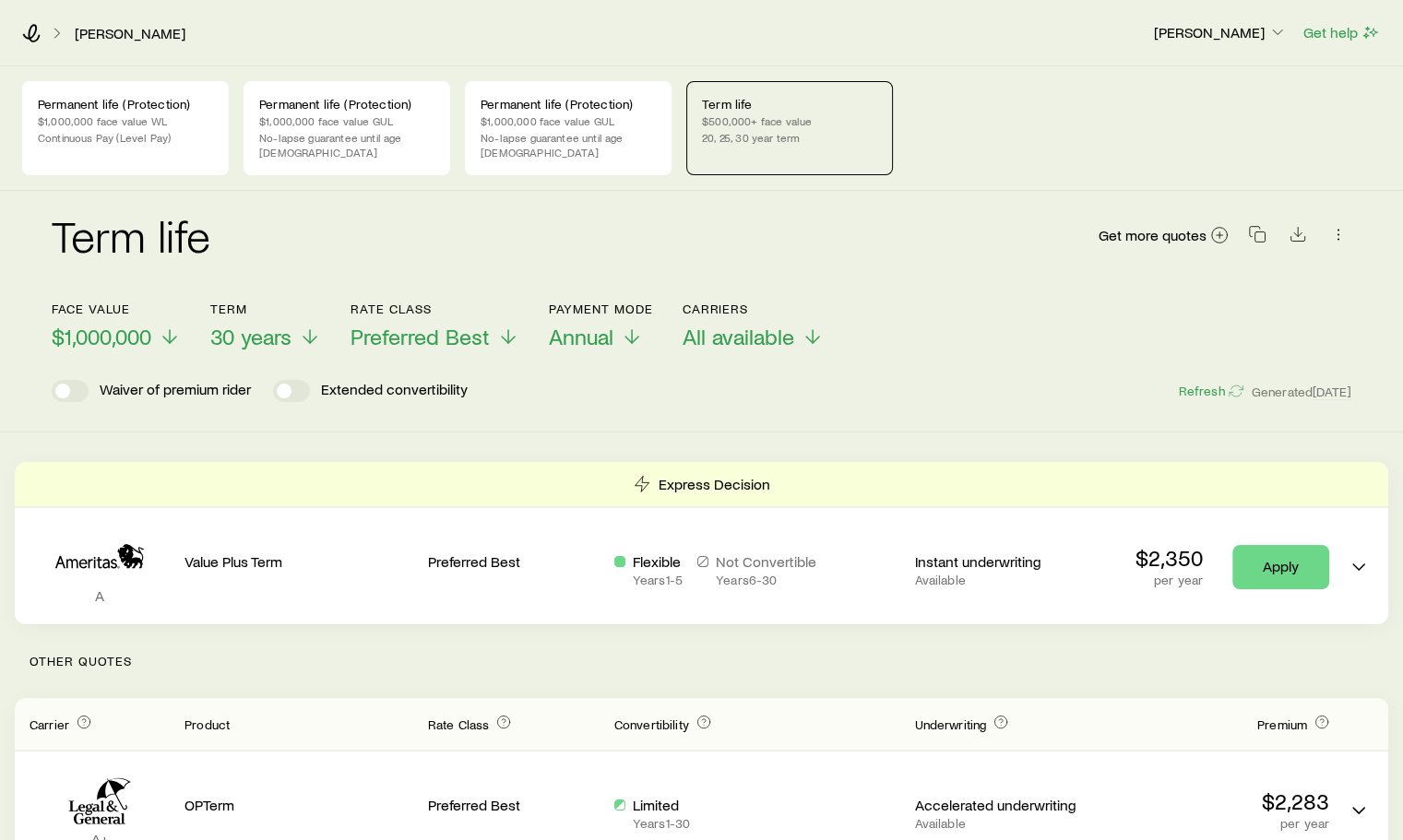
click at [349, 130] on p "No-lapse guarantee until age [DEMOGRAPHIC_DATA]" at bounding box center [347, 145] width 176 height 30
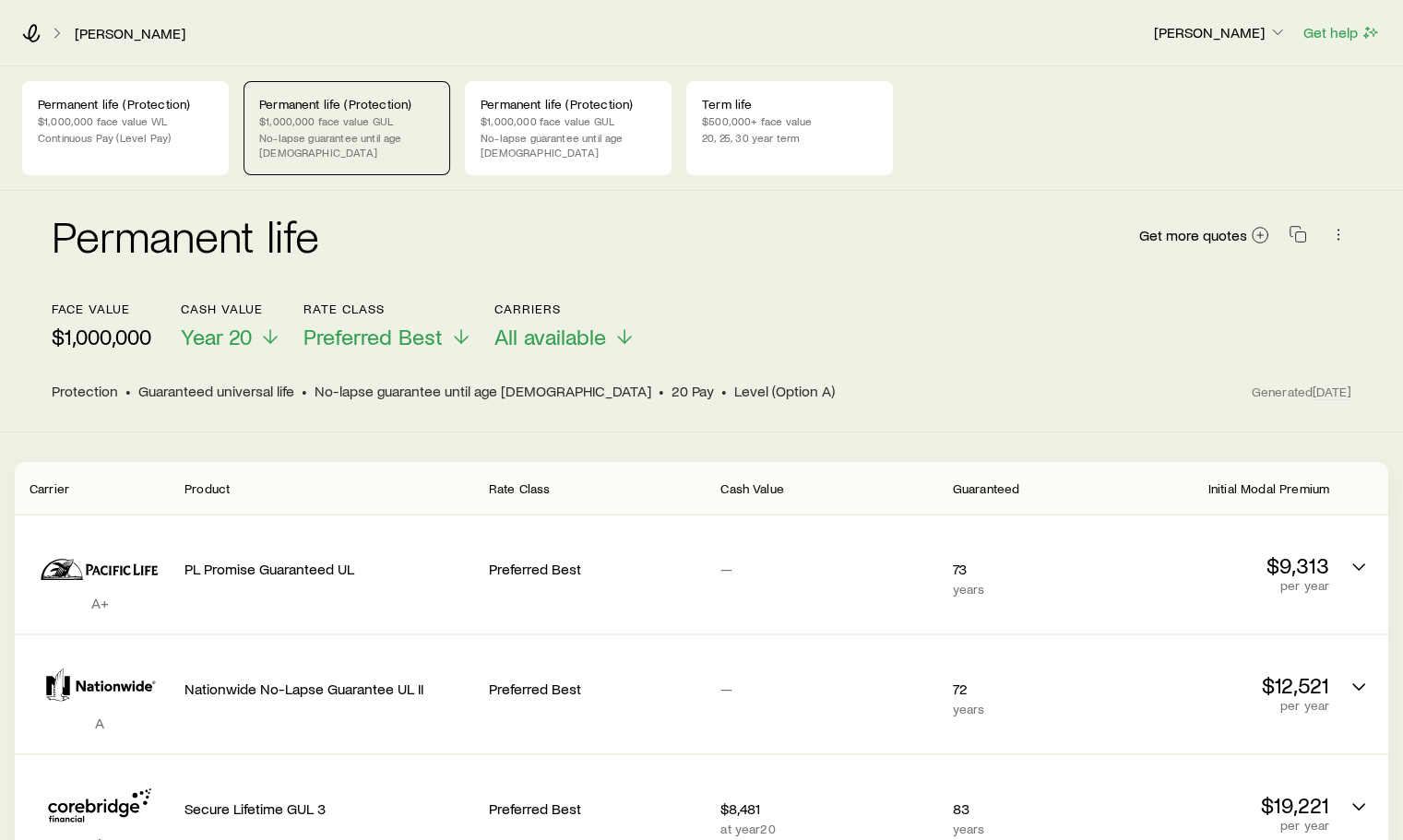
click at [525, 108] on p "Permanent life (Protection)" at bounding box center [568, 104] width 176 height 15
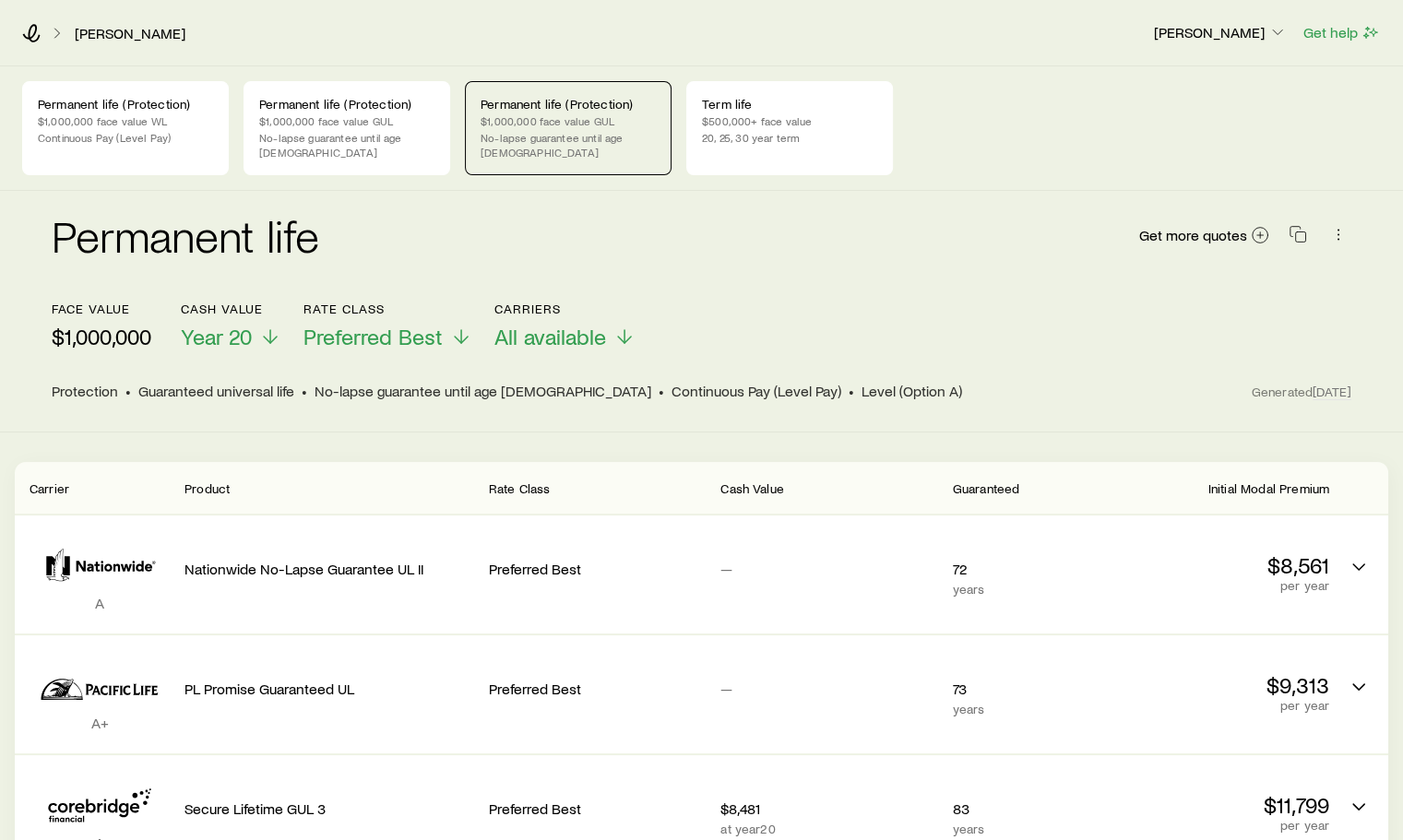
click at [162, 138] on p "Continuous Pay (Level Pay)" at bounding box center [126, 138] width 176 height 15
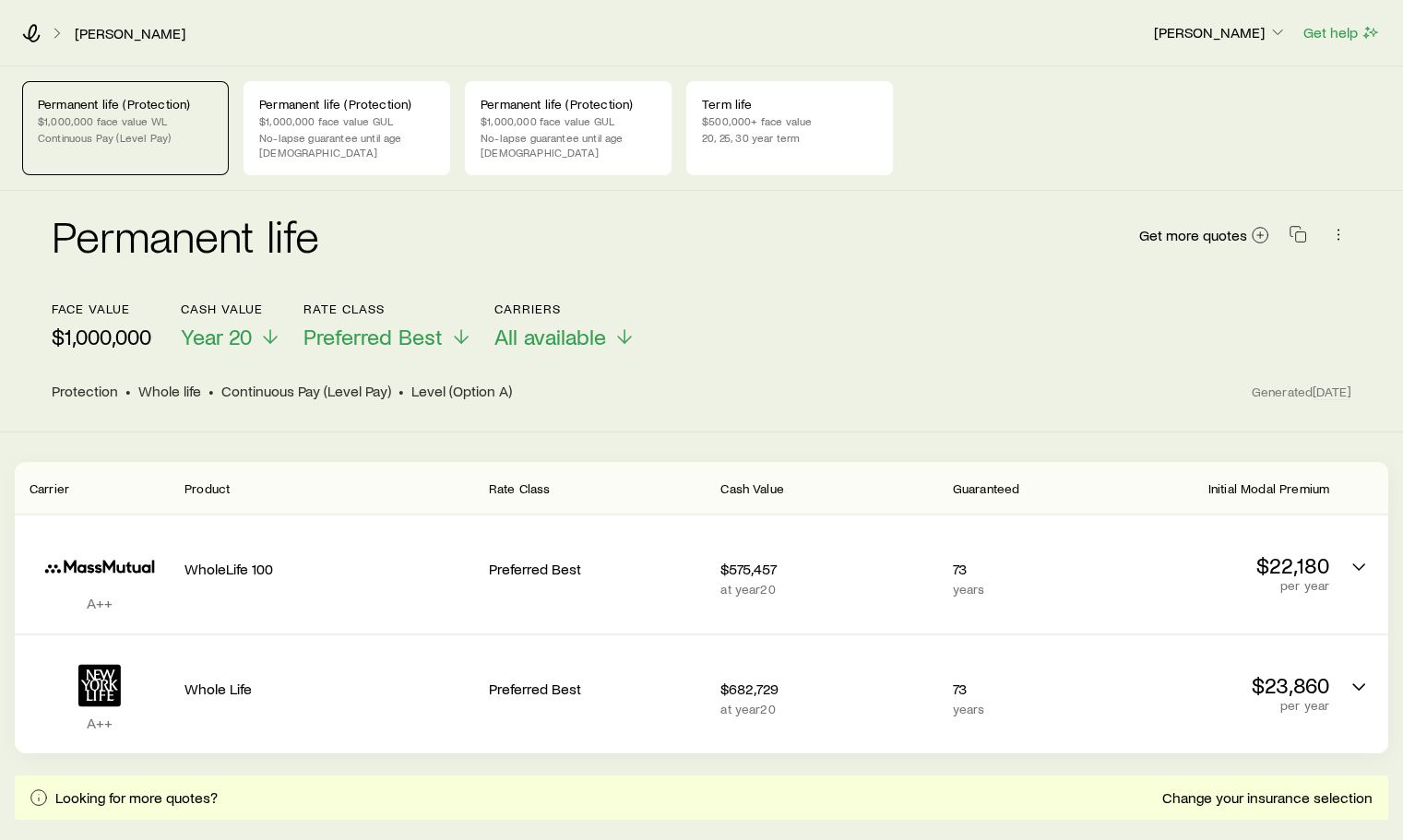
click at [514, 135] on p "No-lapse guarantee until age [DEMOGRAPHIC_DATA]" at bounding box center [568, 145] width 176 height 30
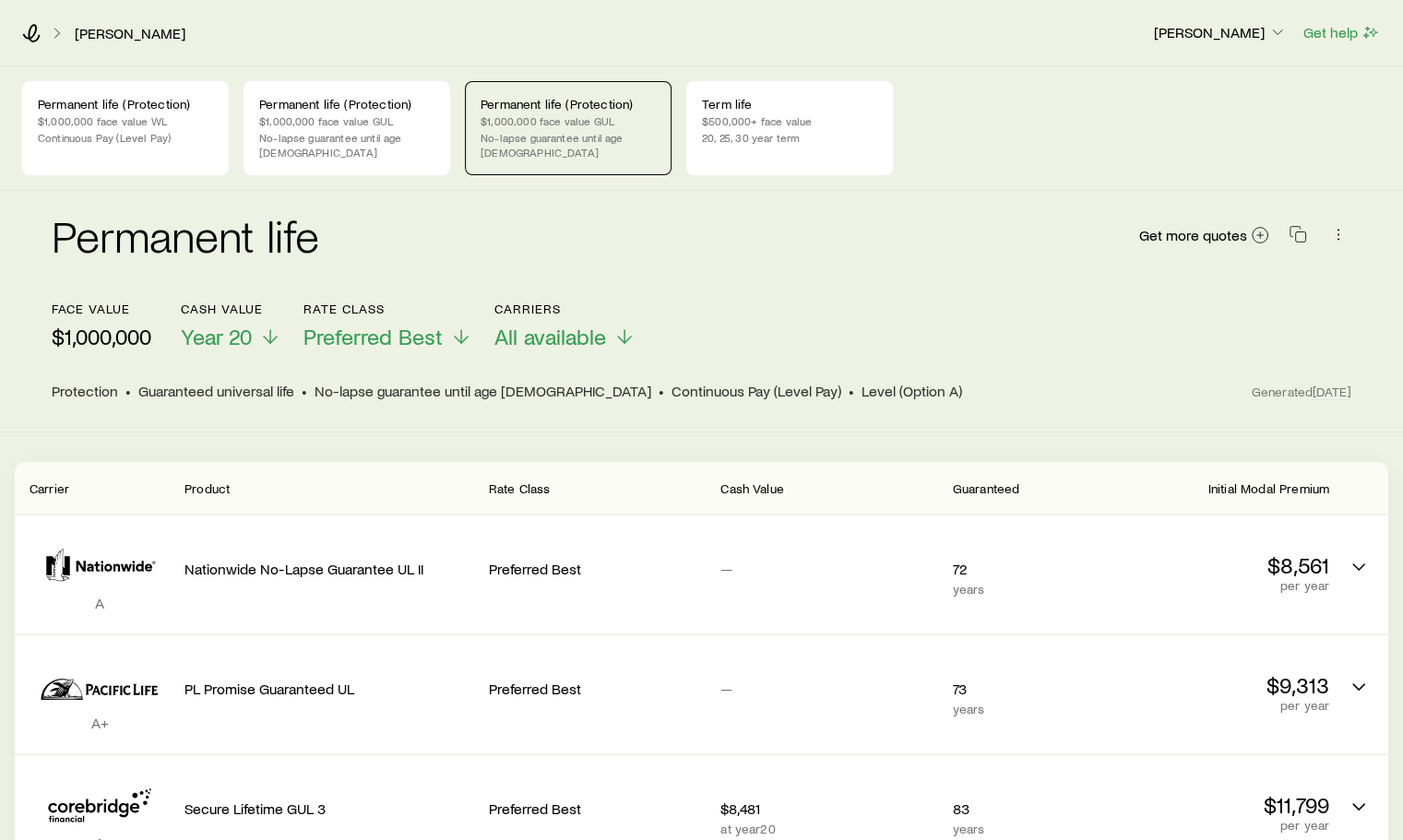
click at [140, 119] on p "$1,000,000 face value WL" at bounding box center [126, 121] width 176 height 15
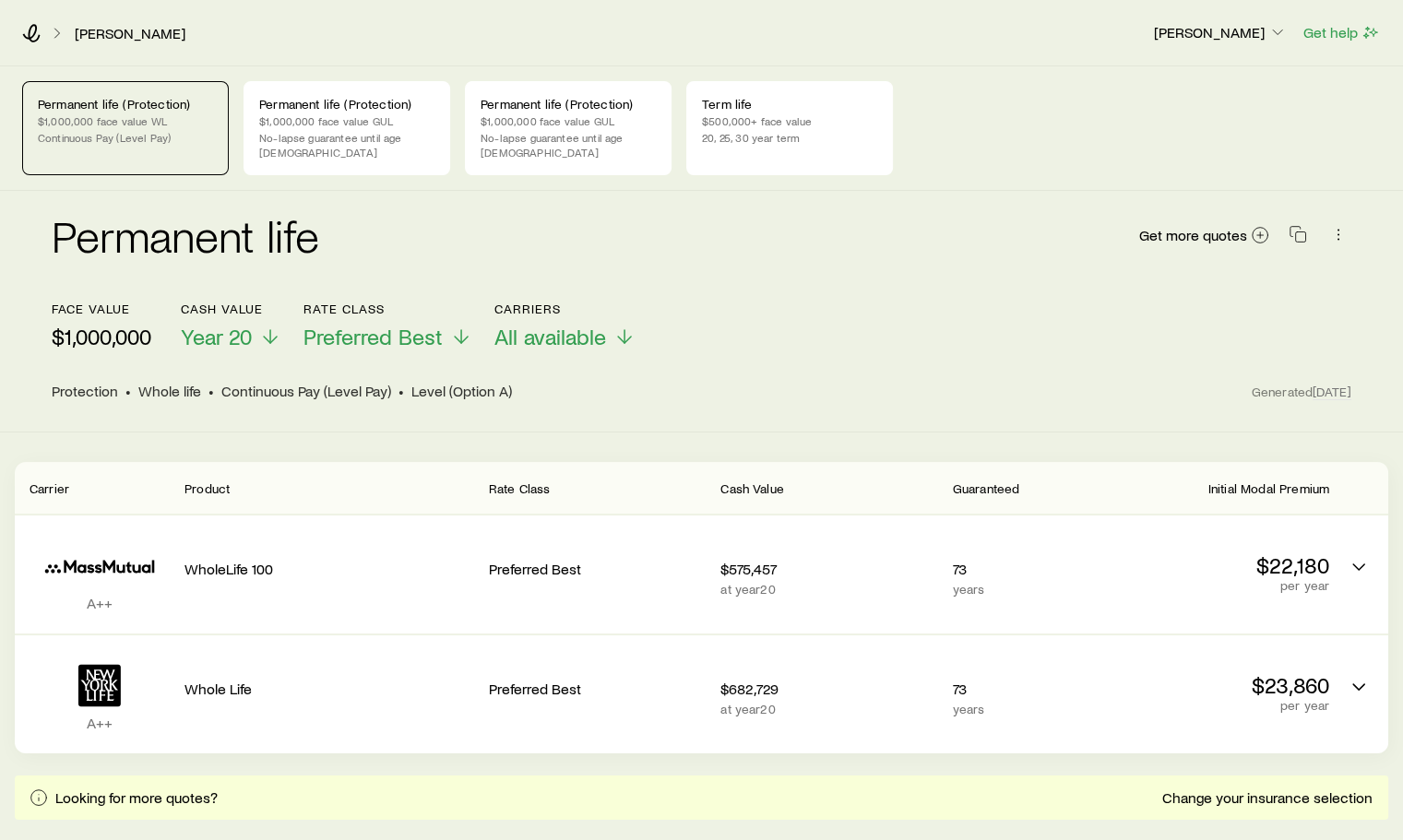
click at [714, 125] on p "$500,000+ face value" at bounding box center [789, 121] width 176 height 15
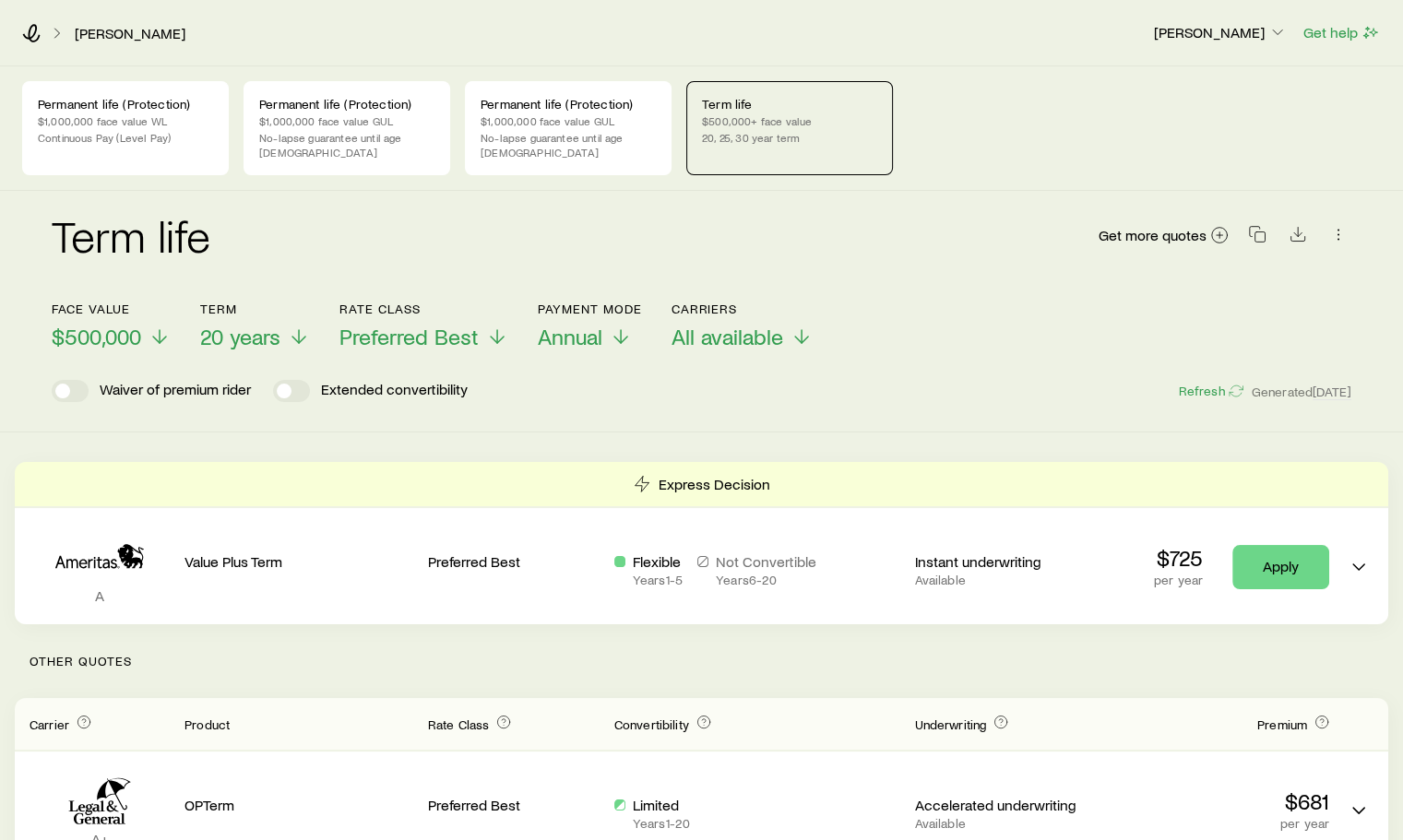
click at [334, 122] on p "$1,000,000 face value GUL" at bounding box center [347, 121] width 176 height 15
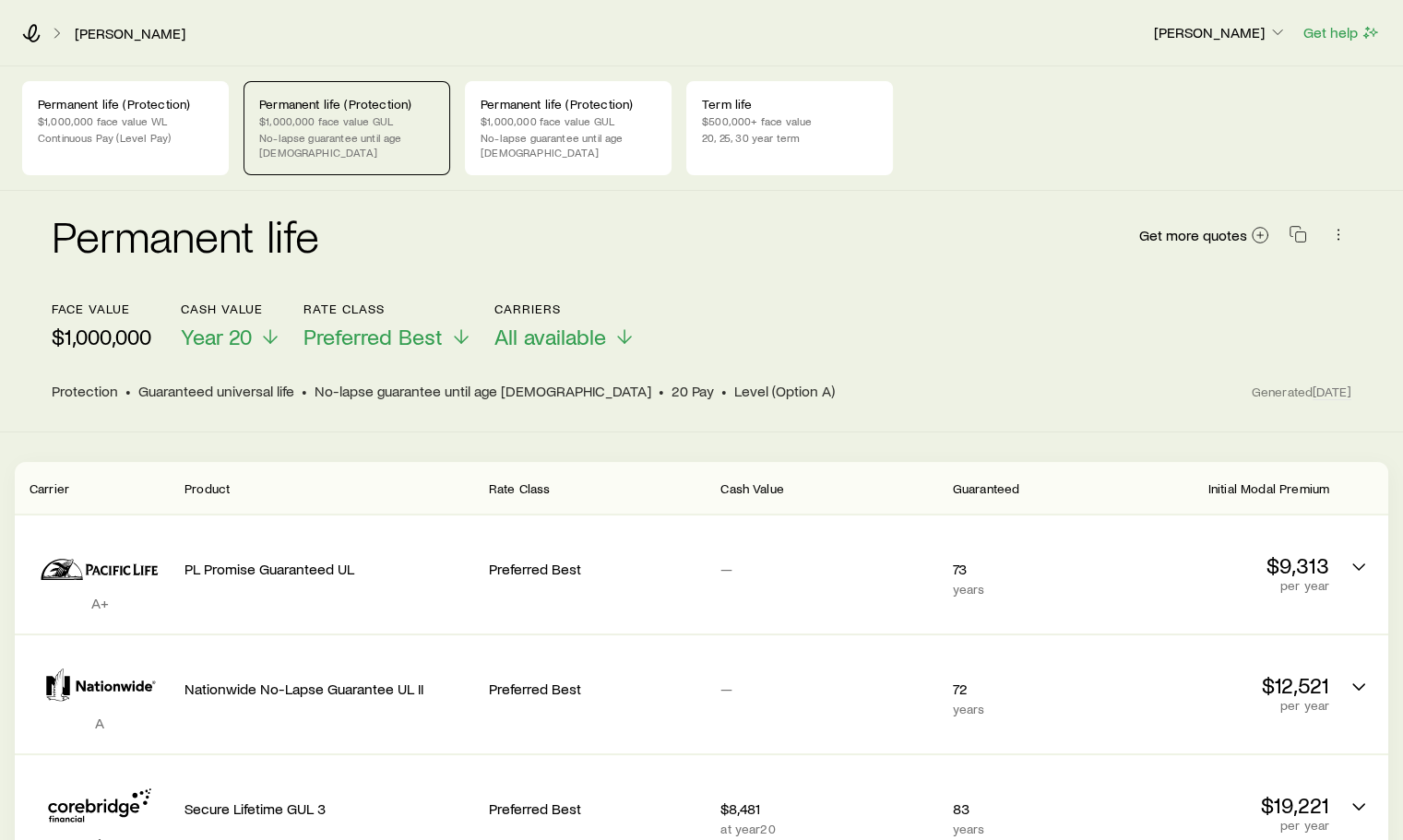
click at [598, 132] on p "No-lapse guarantee until age [DEMOGRAPHIC_DATA]" at bounding box center [568, 145] width 176 height 30
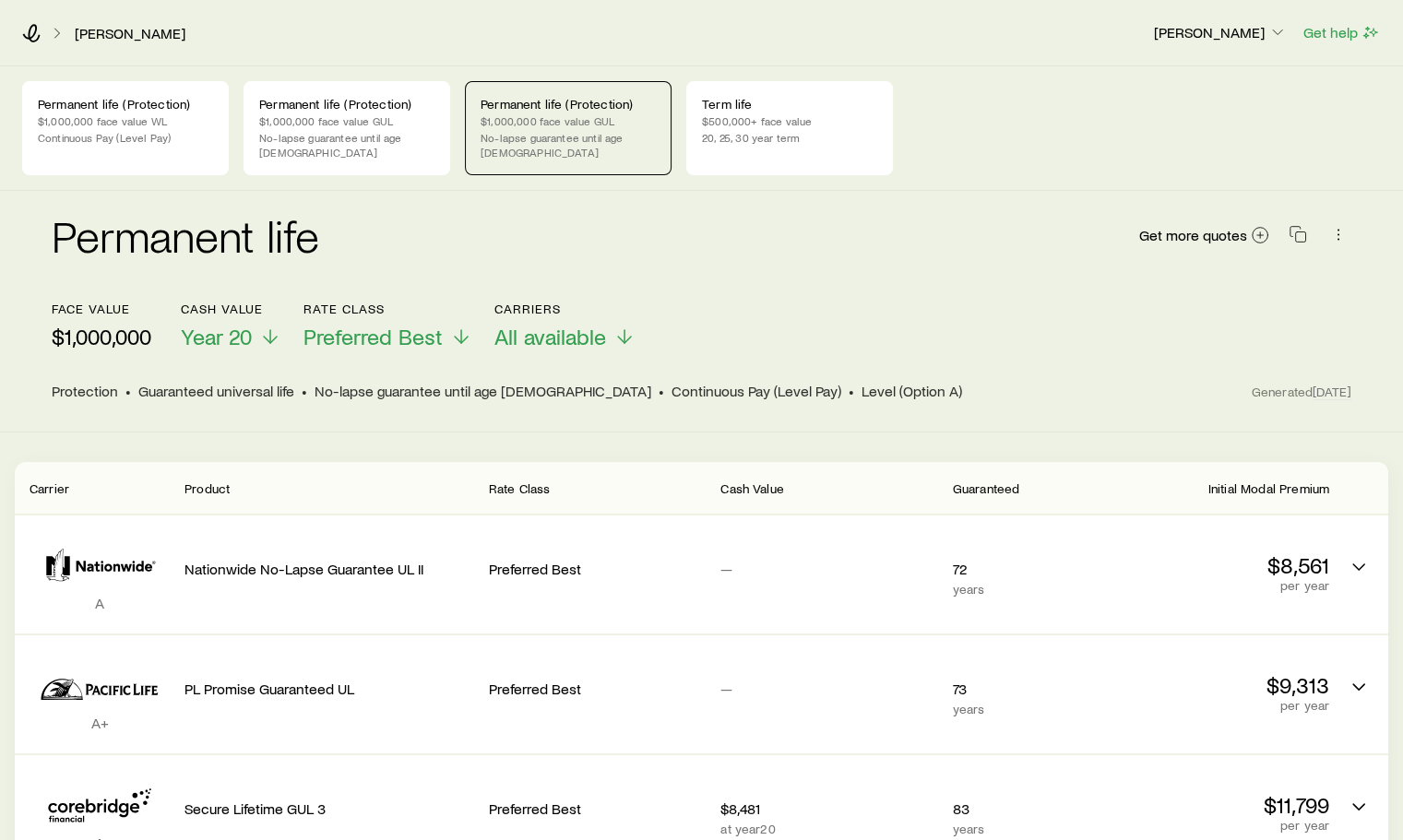
click at [808, 124] on p "$500,000+ face value" at bounding box center [789, 121] width 176 height 15
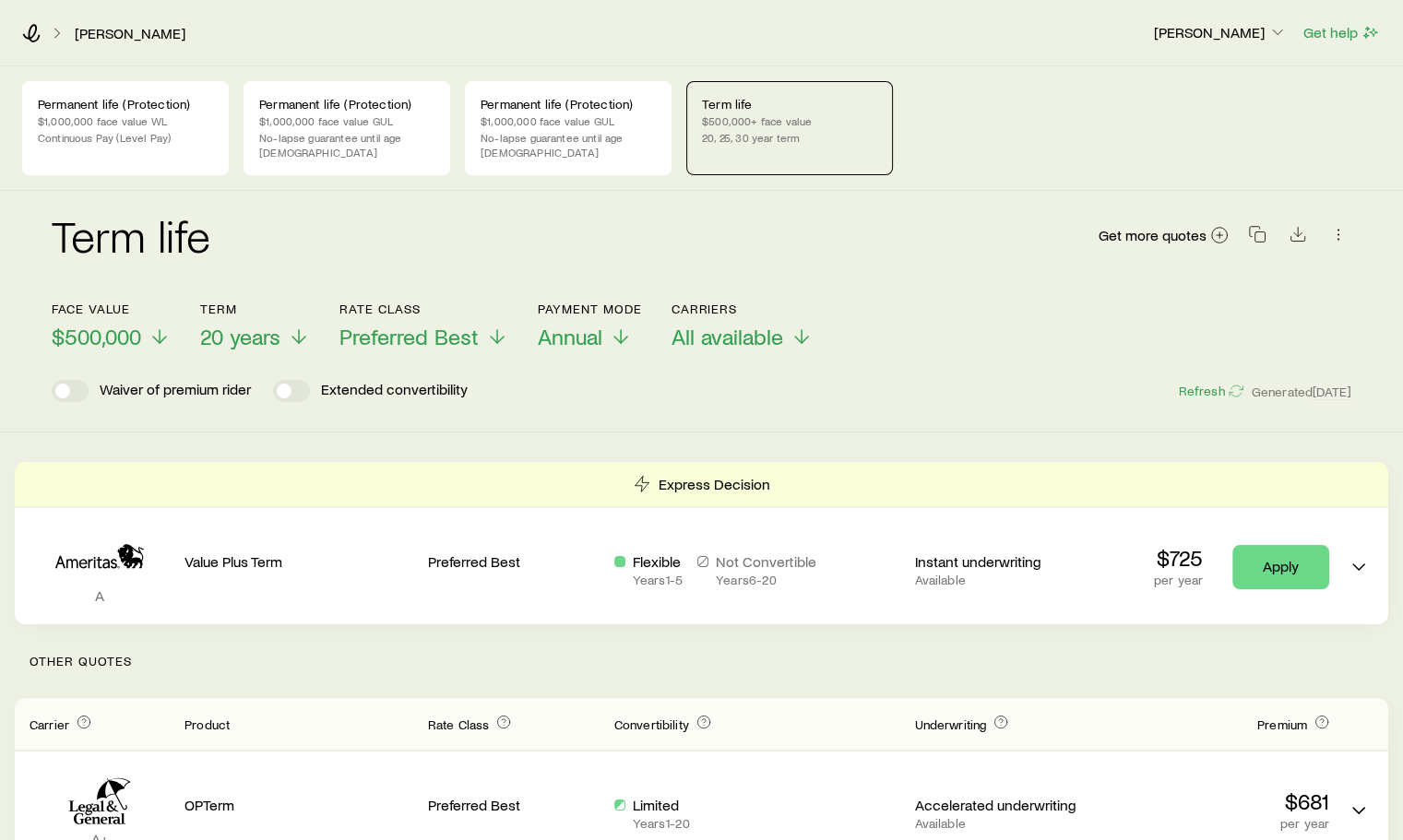
click at [163, 331] on icon at bounding box center [160, 336] width 22 height 22
click at [309, 336] on polyline at bounding box center [309, 339] width 13 height 7
click at [162, 325] on icon at bounding box center [170, 336] width 22 height 22
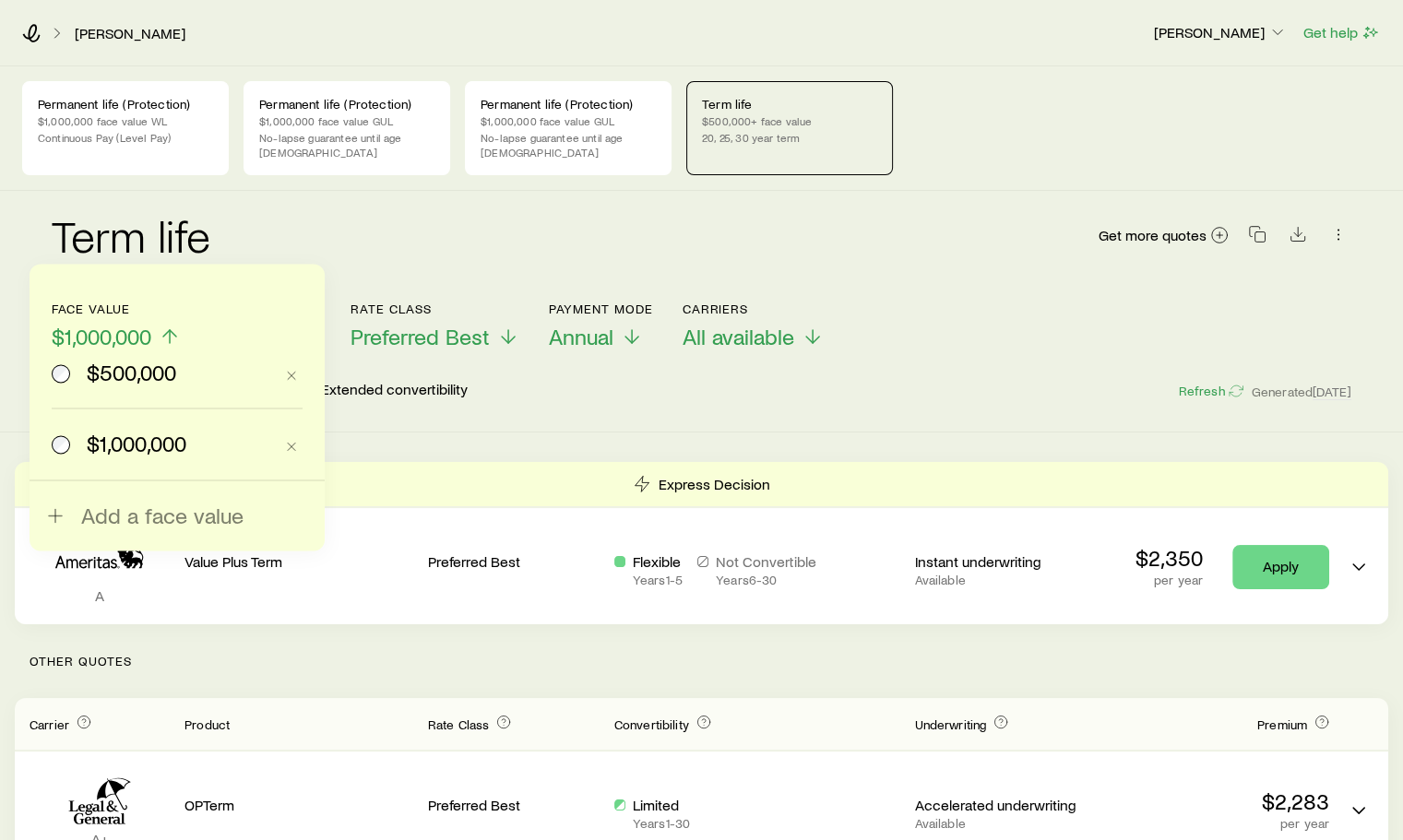
click at [115, 370] on span "$500,000" at bounding box center [131, 373] width 89 height 26
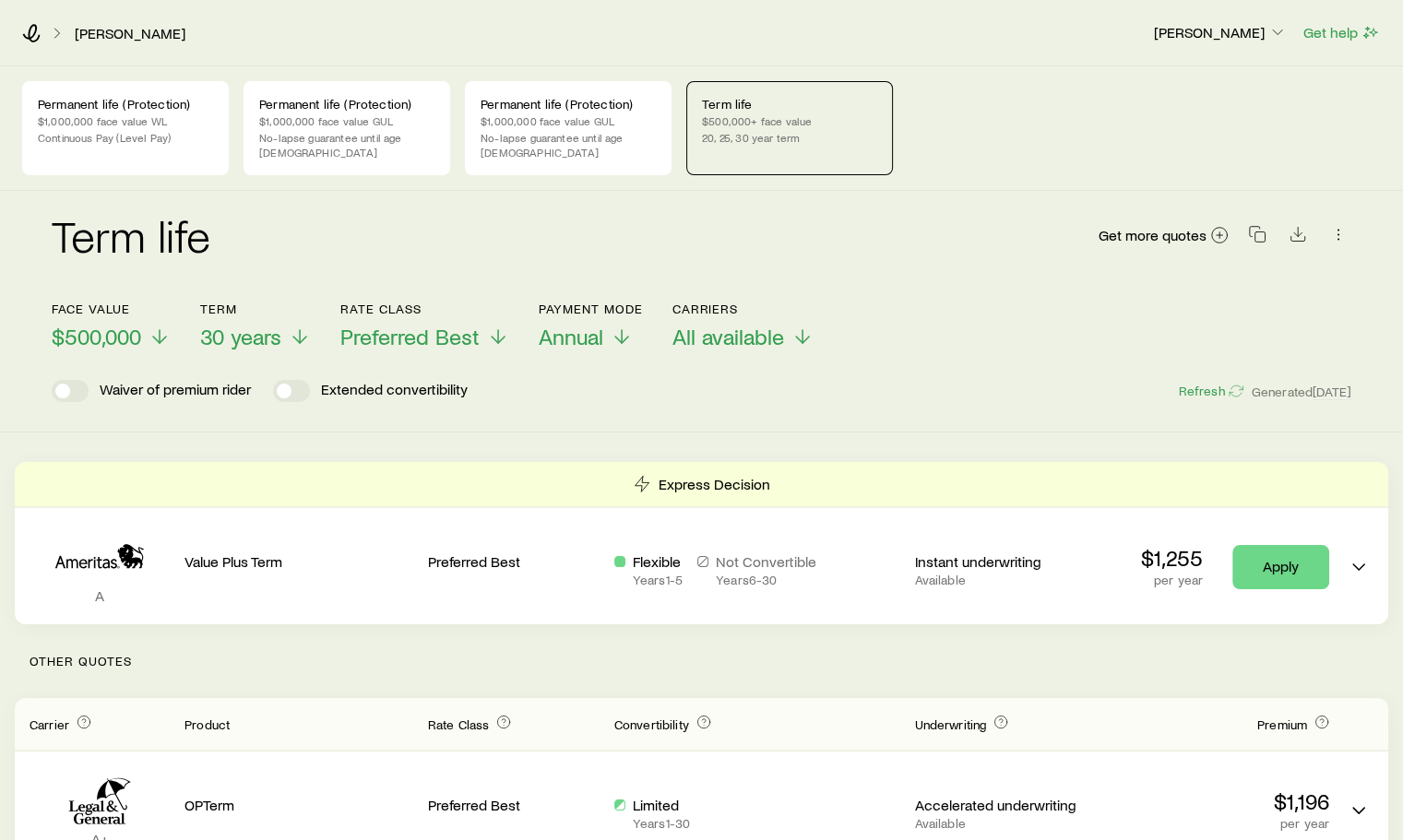
click at [150, 325] on icon at bounding box center [160, 336] width 22 height 22
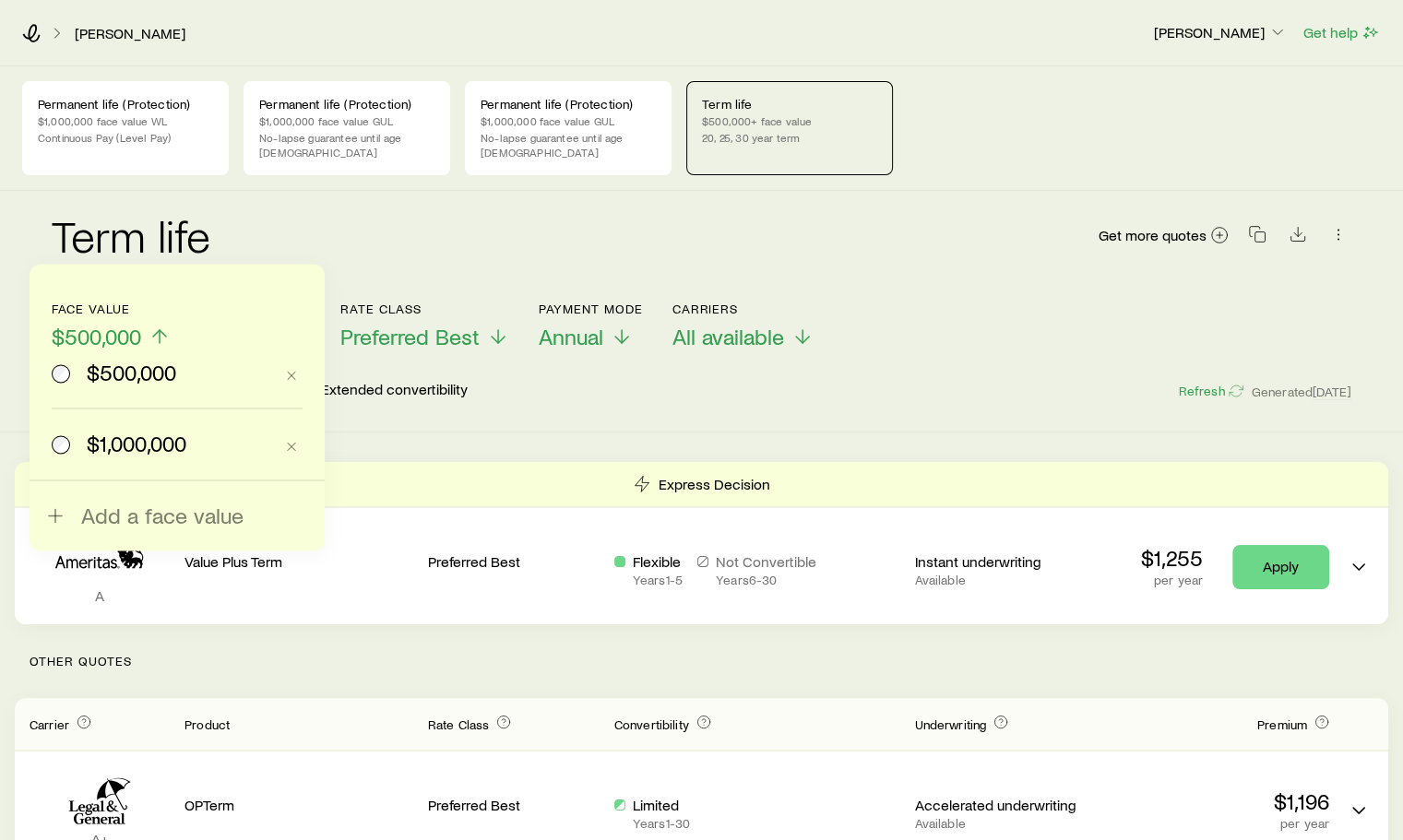
click at [81, 441] on div "$1,000,000" at bounding box center [163, 443] width 221 height 26
